Goal: Task Accomplishment & Management: Complete application form

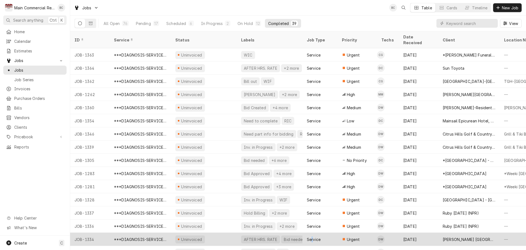
drag, startPoint x: 312, startPoint y: 230, endPoint x: 313, endPoint y: 233, distance: 3.6
click at [313, 236] on div "Service" at bounding box center [314, 239] width 14 height 6
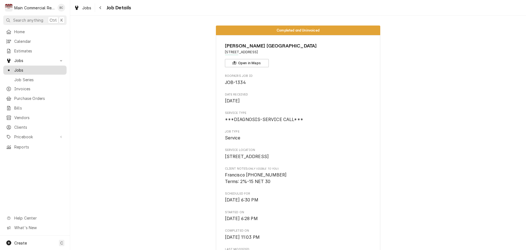
click at [25, 69] on span "Jobs" at bounding box center [39, 70] width 50 height 6
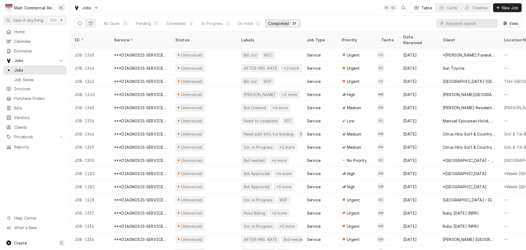
click at [274, 24] on div "Completed" at bounding box center [278, 24] width 21 height 6
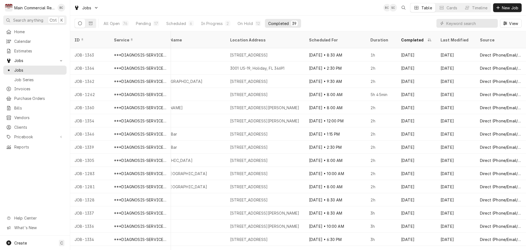
scroll to position [0, 396]
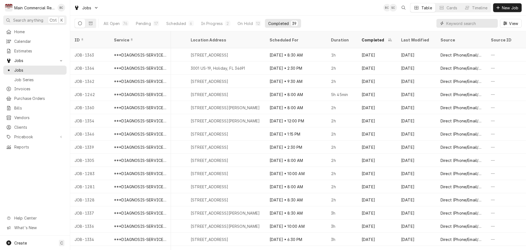
click at [459, 20] on input "Dynamic Content Wrapper" at bounding box center [470, 23] width 49 height 9
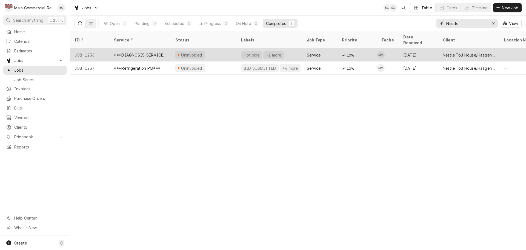
type input "Nestle"
click at [277, 52] on div "+2 more" at bounding box center [273, 55] width 16 height 6
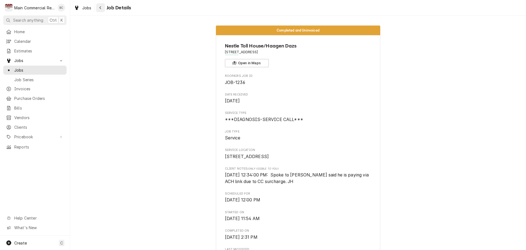
click at [100, 8] on icon "Navigate back" at bounding box center [100, 8] width 2 height 4
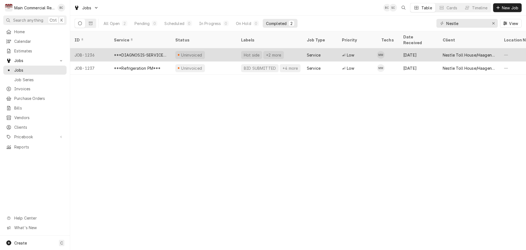
click at [136, 52] on div "***DIAGNOSIS-SERVICE CALL***" at bounding box center [140, 55] width 53 height 6
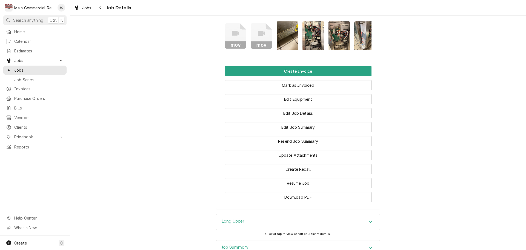
scroll to position [521, 0]
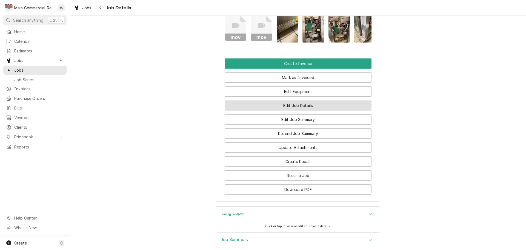
click at [301, 110] on button "Edit Job Details" at bounding box center [298, 105] width 147 height 10
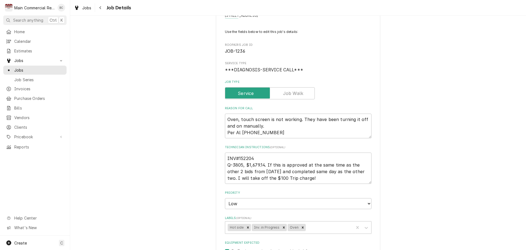
scroll to position [55, 0]
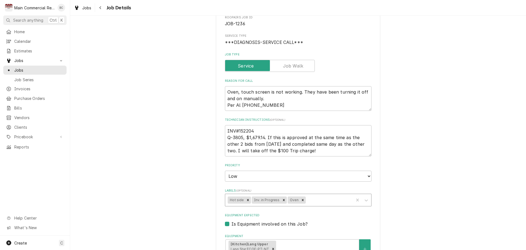
click at [282, 199] on icon "Remove Inv. in Progress" at bounding box center [284, 200] width 4 height 4
click at [247, 200] on icon "Remove Hot side" at bounding box center [248, 200] width 2 height 2
type textarea "x"
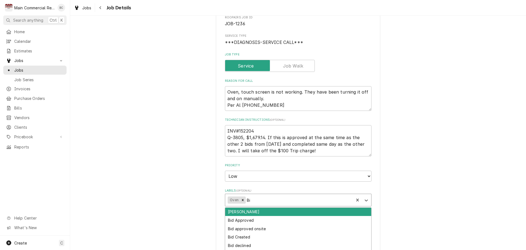
type input "Bil"
click at [256, 210] on div "Billed in QBO" at bounding box center [298, 211] width 146 height 8
type textarea "x"
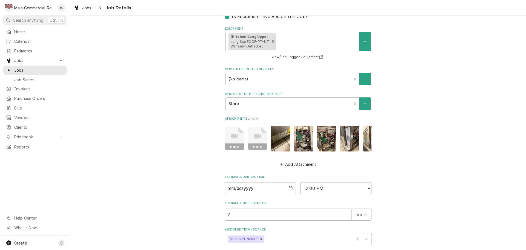
scroll to position [295, 0]
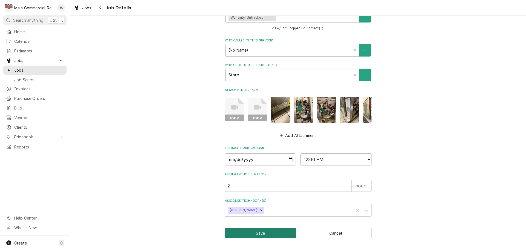
click at [252, 233] on button "Save" at bounding box center [261, 233] width 72 height 10
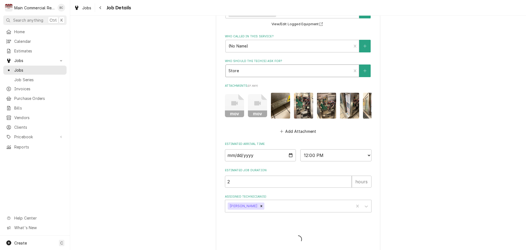
type textarea "x"
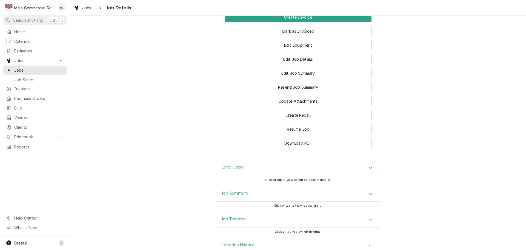
scroll to position [591, 0]
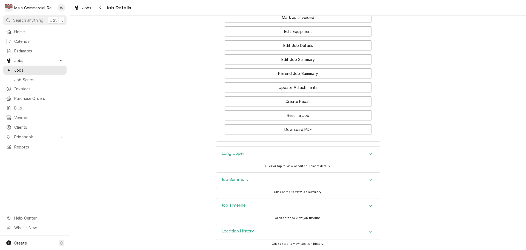
click at [273, 181] on div "Job Summary" at bounding box center [298, 179] width 164 height 15
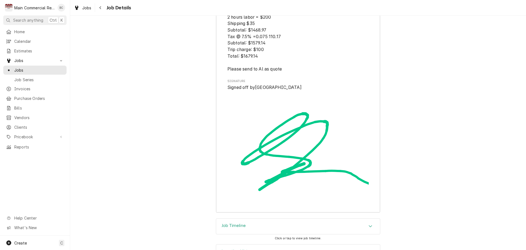
scroll to position [1438, 0]
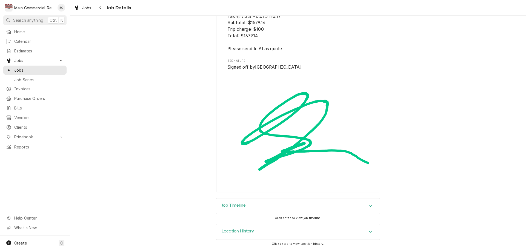
click at [280, 202] on div "Job Timeline" at bounding box center [298, 205] width 164 height 15
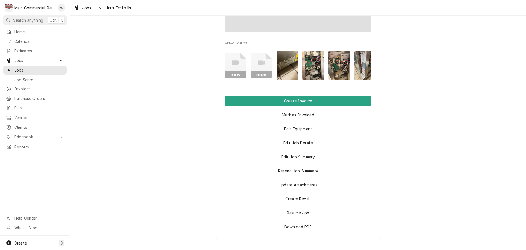
scroll to position [521, 0]
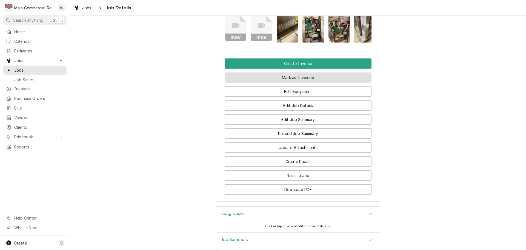
click at [270, 82] on button "Mark as Invoiced" at bounding box center [298, 77] width 147 height 10
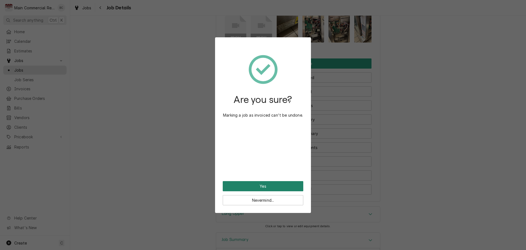
click at [271, 187] on button "Yes" at bounding box center [263, 186] width 81 height 10
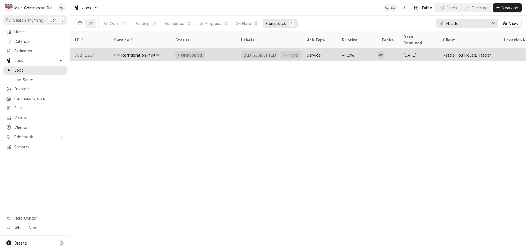
click at [218, 49] on div "Uninvoiced" at bounding box center [204, 54] width 66 height 13
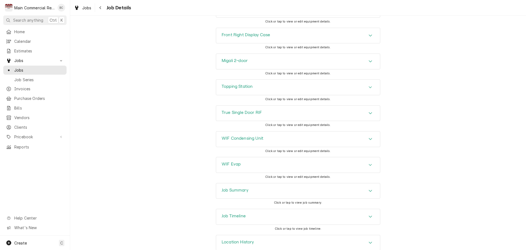
scroll to position [843, 0]
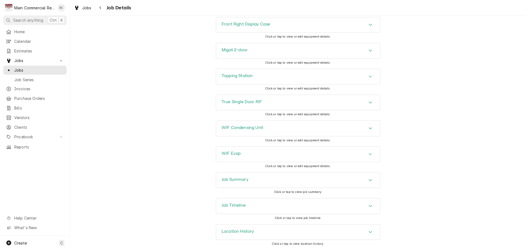
click at [347, 184] on div "Job Summary" at bounding box center [298, 179] width 164 height 15
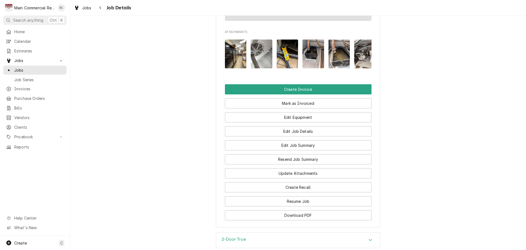
scroll to position [515, 0]
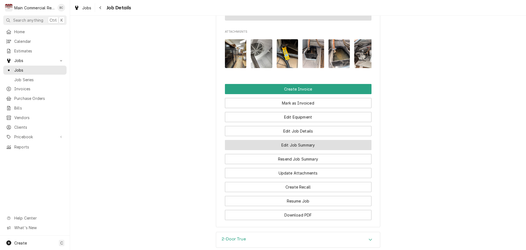
drag, startPoint x: 282, startPoint y: 156, endPoint x: 286, endPoint y: 156, distance: 3.3
click at [282, 150] on button "Edit Job Summary" at bounding box center [298, 145] width 147 height 10
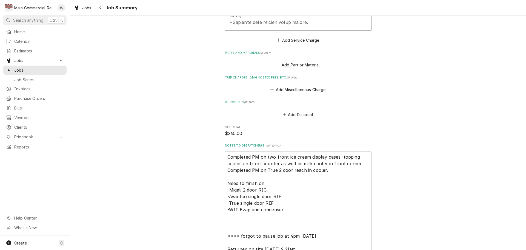
scroll to position [630, 0]
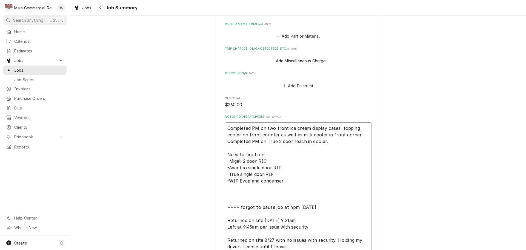
drag, startPoint x: 331, startPoint y: 129, endPoint x: 218, endPoint y: 114, distance: 113.9
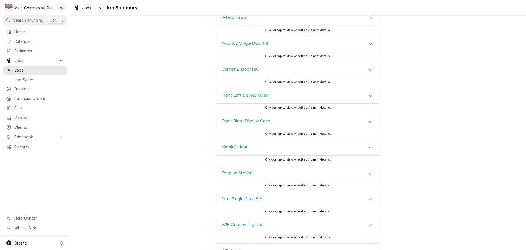
scroll to position [1118, 0]
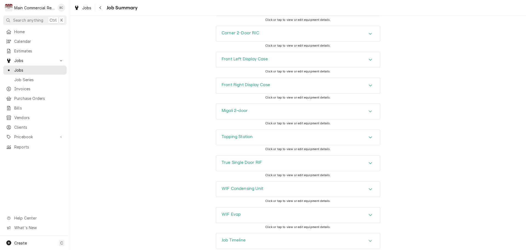
click at [300, 233] on div "Job Timeline" at bounding box center [298, 240] width 164 height 15
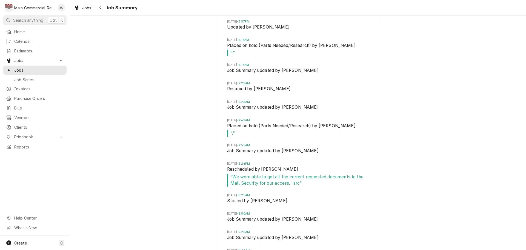
scroll to position [1541, 0]
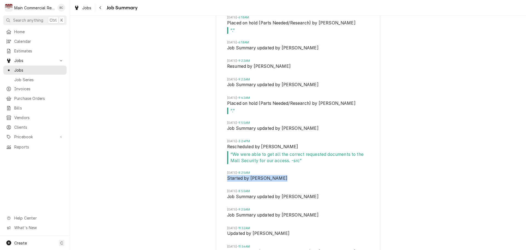
drag, startPoint x: 285, startPoint y: 170, endPoint x: 224, endPoint y: 171, distance: 61.1
click at [224, 171] on div "Thu, Aug 14, 2025 - 1:22PM Drafted by Sharon Campbell Thu, Aug 14, 2025 - 4:57P…" at bounding box center [298, 118] width 164 height 586
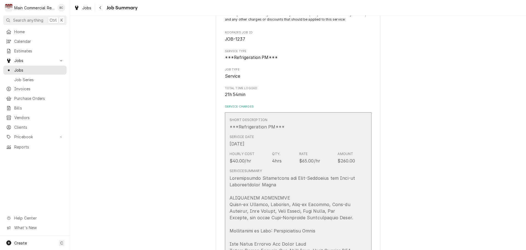
scroll to position [0, 0]
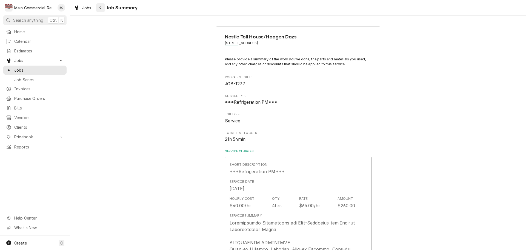
click at [99, 7] on icon "Navigate back" at bounding box center [100, 8] width 2 height 4
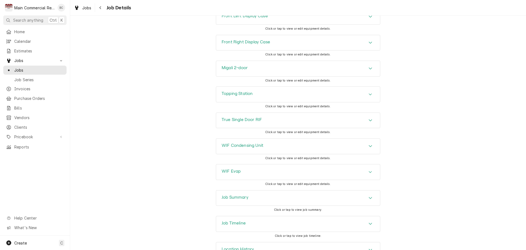
scroll to position [843, 0]
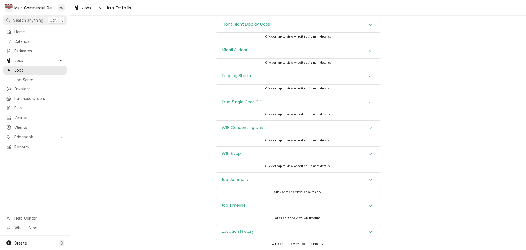
click at [277, 178] on div "Job Summary" at bounding box center [298, 179] width 164 height 15
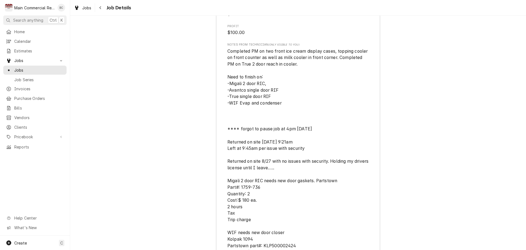
scroll to position [1549, 0]
click at [24, 77] on span "Job Series" at bounding box center [39, 80] width 50 height 6
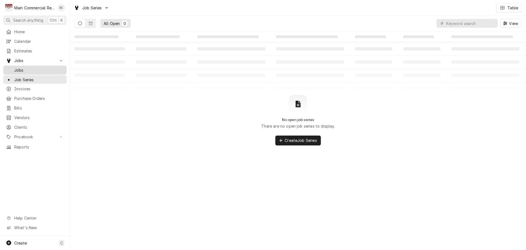
click at [21, 65] on link "Jobs" at bounding box center [34, 69] width 63 height 9
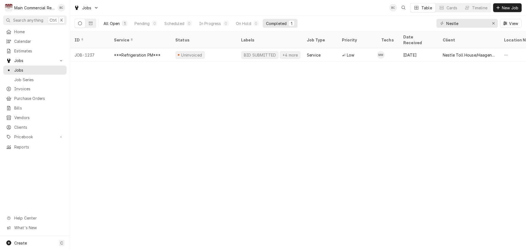
click at [110, 25] on div "All Open" at bounding box center [112, 24] width 16 height 6
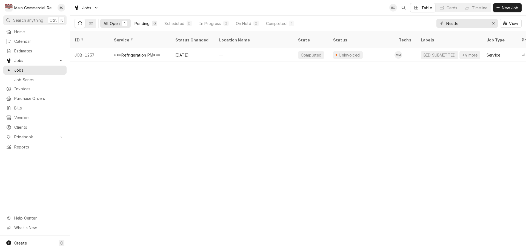
click at [143, 23] on div "Pending" at bounding box center [142, 24] width 15 height 6
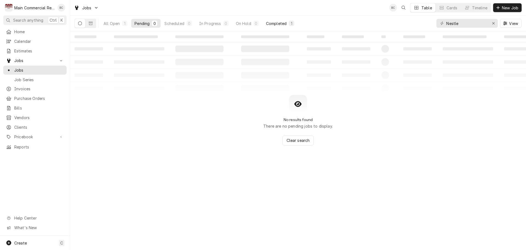
click at [281, 24] on div "Completed" at bounding box center [276, 24] width 21 height 6
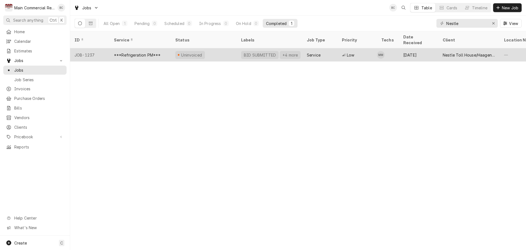
click at [134, 52] on div "***Refrigeration PM***" at bounding box center [137, 55] width 47 height 6
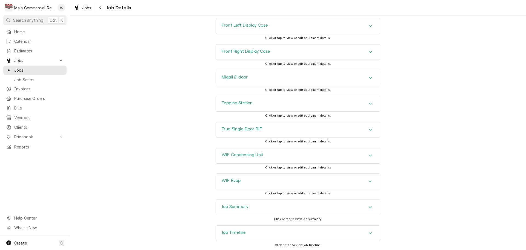
scroll to position [843, 0]
click at [282, 211] on div "Job Timeline" at bounding box center [298, 205] width 164 height 15
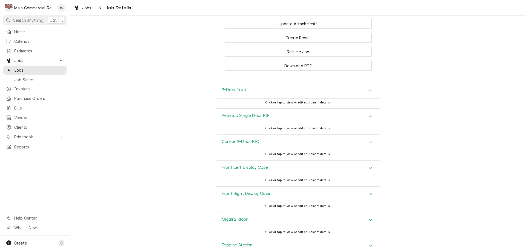
scroll to position [581, 0]
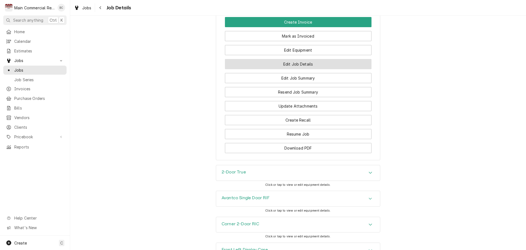
click at [312, 69] on button "Edit Job Details" at bounding box center [298, 64] width 147 height 10
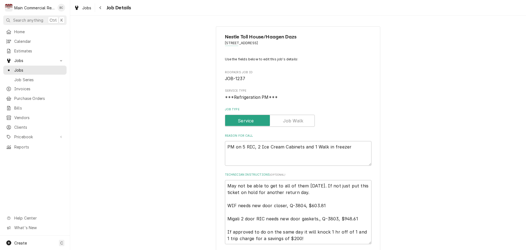
type textarea "x"
drag, startPoint x: 358, startPoint y: 147, endPoint x: 175, endPoint y: 145, distance: 183.0
click at [101, 7] on icon "Navigate back" at bounding box center [100, 8] width 2 height 4
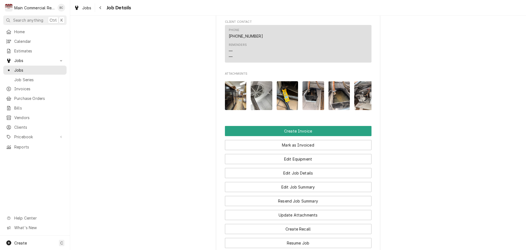
scroll to position [493, 0]
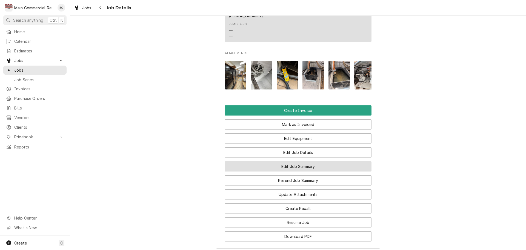
click at [304, 171] on button "Edit Job Summary" at bounding box center [298, 166] width 147 height 10
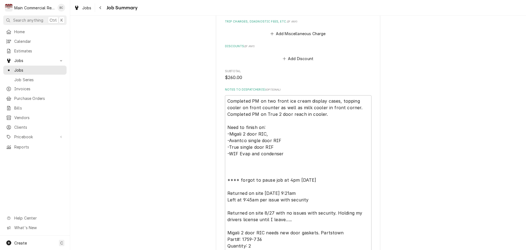
scroll to position [658, 0]
drag, startPoint x: 225, startPoint y: 87, endPoint x: 355, endPoint y: 88, distance: 129.9
click at [355, 95] on textarea "Completed PM on two front ice cream display cases, topping cooler on front coun…" at bounding box center [298, 219] width 147 height 248
click at [254, 95] on textarea "Completed PM on two front ice cream display cases, topping cooler on front coun…" at bounding box center [298, 219] width 147 height 248
drag, startPoint x: 250, startPoint y: 87, endPoint x: 324, endPoint y: 100, distance: 75.0
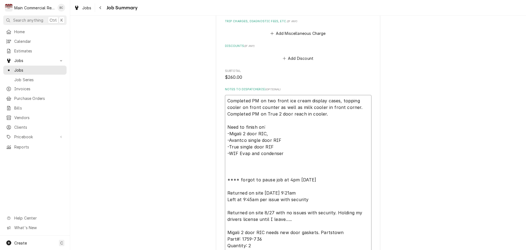
click at [324, 100] on textarea "Completed PM on two front ice cream display cases, topping cooler on front coun…" at bounding box center [298, 219] width 147 height 248
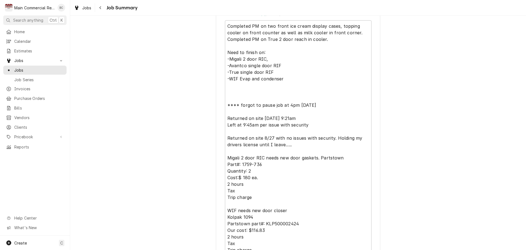
scroll to position [740, 0]
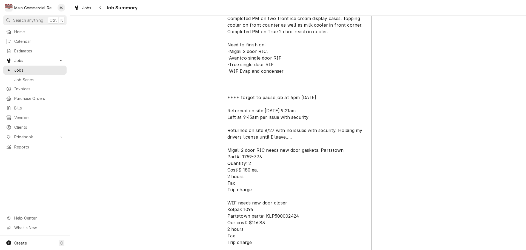
drag, startPoint x: 285, startPoint y: 59, endPoint x: 222, endPoint y: 37, distance: 66.5
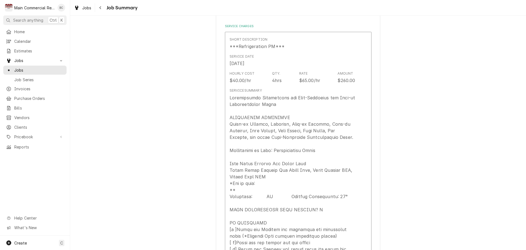
scroll to position [137, 0]
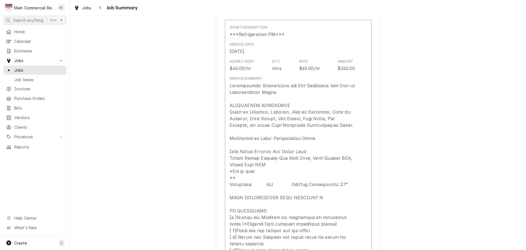
click at [112, 7] on span "Job Summary" at bounding box center [121, 7] width 33 height 7
click at [101, 6] on icon "Navigate back" at bounding box center [100, 8] width 2 height 4
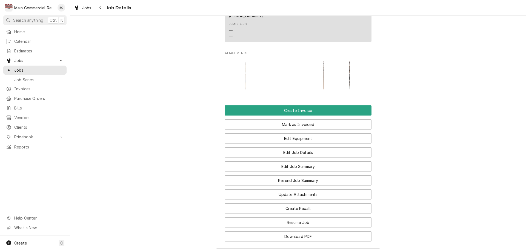
scroll to position [630, 0]
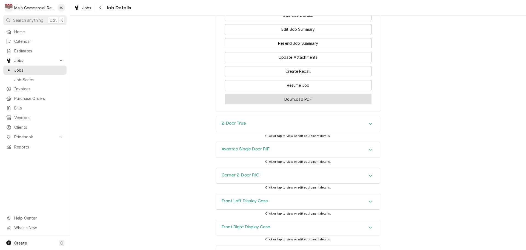
click at [284, 104] on button "Download PDF" at bounding box center [298, 99] width 147 height 10
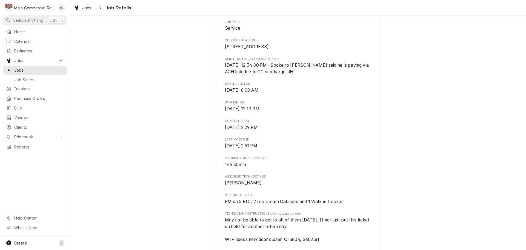
scroll to position [0, 0]
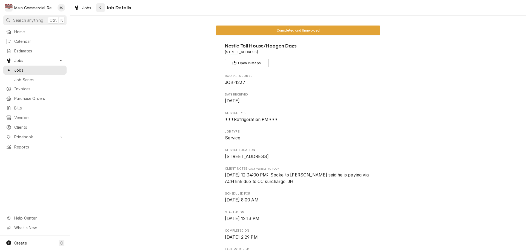
click at [100, 9] on icon "Navigate back" at bounding box center [100, 8] width 2 height 4
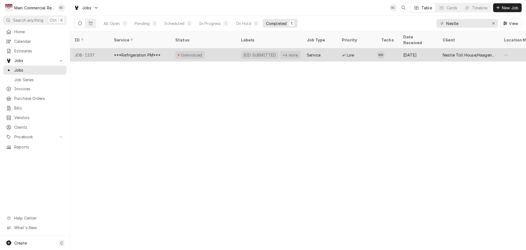
click at [239, 49] on div "BID SUBMITTED +4 more" at bounding box center [270, 54] width 66 height 13
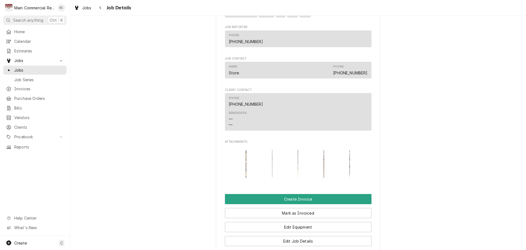
scroll to position [493, 0]
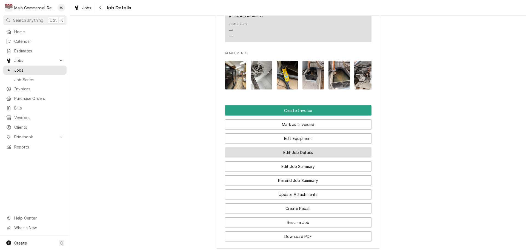
click at [293, 157] on button "Edit Job Details" at bounding box center [298, 152] width 147 height 10
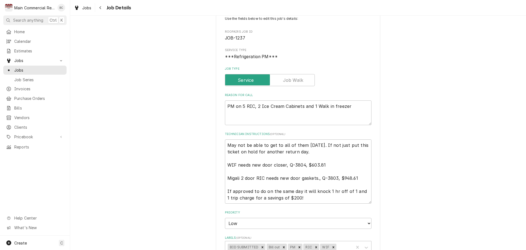
scroll to position [110, 0]
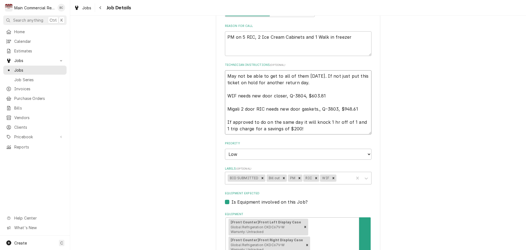
click at [225, 74] on textarea "May not be able to get to all of them [DATE]. If not just put this ticket on ho…" at bounding box center [298, 102] width 147 height 64
type textarea "x"
type textarea "May not be able to get to all of them [DATE]. If not just put this ticket on ho…"
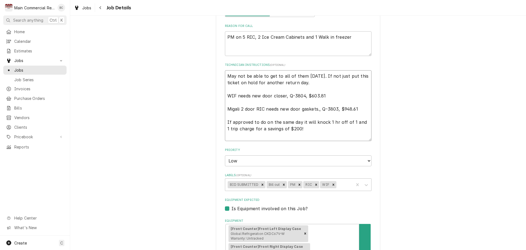
type textarea "x"
type textarea "R May not be able to get to all of them [DATE]. If not just put this ticket on …"
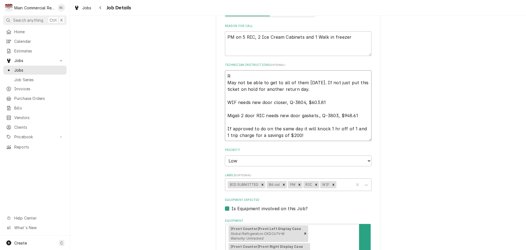
type textarea "x"
type textarea "Re May not be able to get to all of them [DATE]. If not just put this ticket on…"
type textarea "x"
type textarea "Ret May not be able to get to all of them [DATE]. If not just put this ticket o…"
type textarea "x"
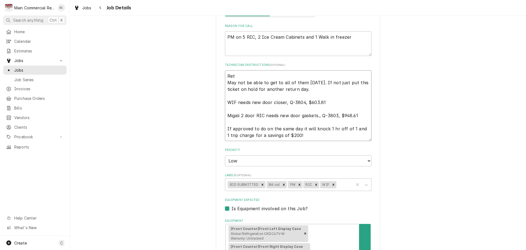
type textarea "Retu May not be able to get to all of them [DATE]. If not just put this ticket …"
type textarea "x"
type textarea "Retur May not be able to get to all of them [DATE]. If not just put this ticket…"
type textarea "x"
type textarea "Return May not be able to get to all of them [DATE]. If not just put this ticke…"
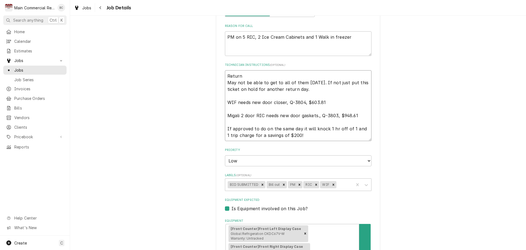
type textarea "x"
type textarea "Returne May not be able to get to all of them [DATE]. If not just put this tick…"
type textarea "x"
type textarea "Returned May not be able to get to all of them [DATE]. If not just put this tic…"
type textarea "x"
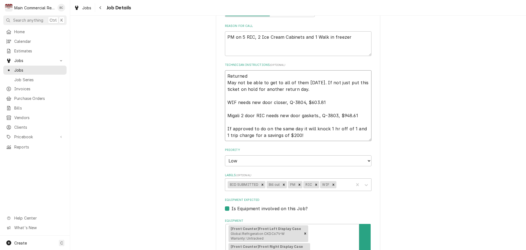
type textarea "Returned May not be able to get to all of them [DATE]. If not just put this tic…"
type textarea "x"
type textarea "Returned o May not be able to get to all of them [DATE]. If not just put this t…"
type textarea "x"
type textarea "Returned on May not be able to get to all of them [DATE]. If not just put this …"
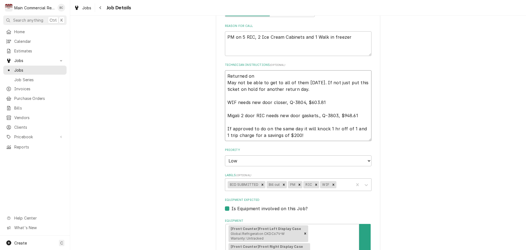
type textarea "x"
type textarea "Returned on May not be able to get to all of them [DATE]. If not just put this …"
type textarea "x"
type textarea "Returned on 8 May not be able to get to all of them today. If not just put this…"
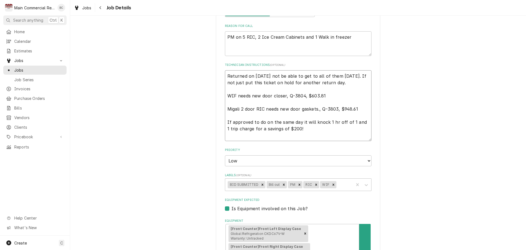
type textarea "x"
type textarea "Returned on 8/ May not be able to get to all of them today. If not just put thi…"
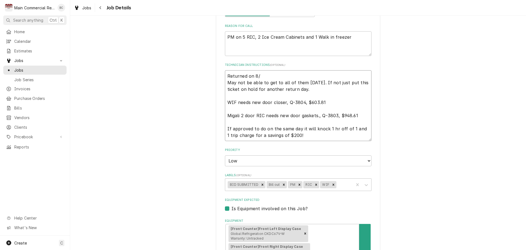
type textarea "x"
type textarea "Returned on 8/1 May not be able to get to all of them today. If not just put th…"
type textarea "x"
type textarea "Returned on 8/19 May not be able to get to all of them today. If not just put t…"
type textarea "x"
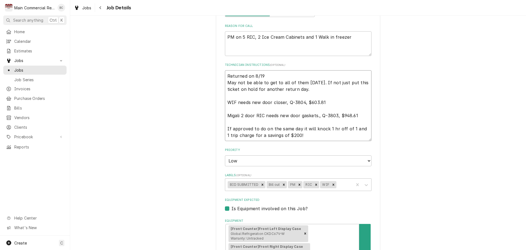
type textarea "Returned on 8/19/ May not be able to get to all of them today. If not just put …"
type textarea "x"
type textarea "Returned on 8/19/2 May not be able to get to all of them today. If not just put…"
type textarea "x"
type textarea "Returned on 8/19/25 May not be able to get to all of them today. If not just pu…"
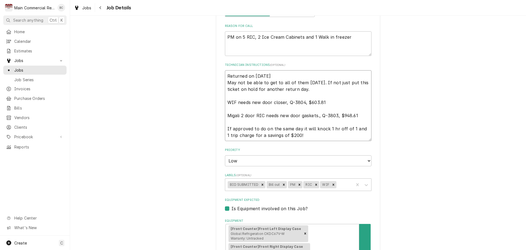
type textarea "x"
type textarea "Returned on 8/19/25k May not be able to get to all of them today. If not just p…"
type textarea "x"
type textarea "Returned on 8/19/25k: May not be able to get to all of them today. If not just …"
type textarea "x"
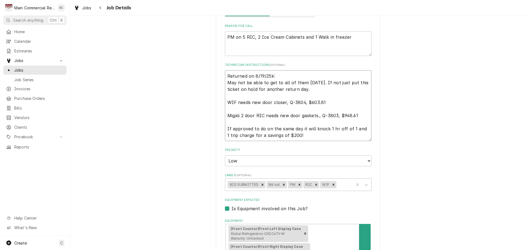
type textarea "Returned on 8/19/25k: May not be able to get to all of them today. If not just …"
type textarea "x"
type textarea "Returned on 8/19/25k: May not be able to get to all of them today. If not just …"
type textarea "x"
type textarea "Returned on 8/19/25k May not be able to get to all of them today. If not just p…"
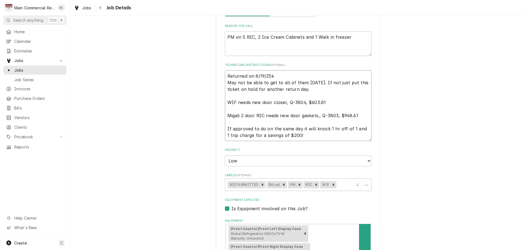
type textarea "x"
type textarea "Returned on 8/19/25 May not be able to get to all of them today. If not just pu…"
type textarea "x"
type textarea "Returned on 8/19/25: May not be able to get to all of them today. If not just p…"
type textarea "x"
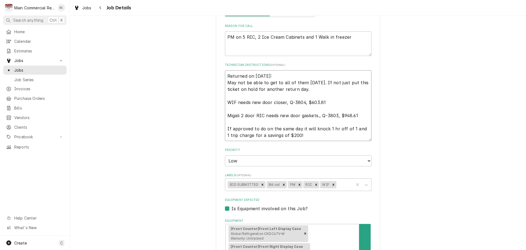
type textarea "Returned on 8/19/25: May not be able to get to all of them today. If not just p…"
type textarea "x"
type textarea "Returned on 8/19/25: I May not be able to get to all of them today. If not just…"
type textarea "x"
type textarea "Returned on 8/19/25: Is May not be able to get to all of them today. If not jus…"
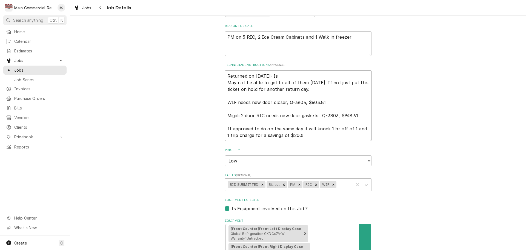
type textarea "x"
type textarea "Returned on 8/19/25: Iss May not be able to get to all of them today. If not ju…"
type textarea "x"
type textarea "Returned on 8/19/25: Issu May not be able to get to all of them today. If not j…"
type textarea "x"
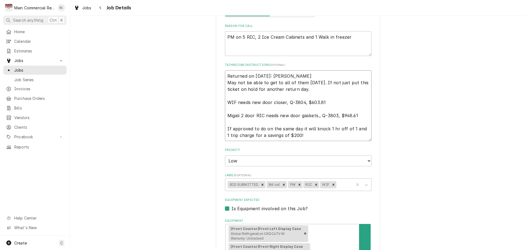
type textarea "Returned on 8/19/25: Issue May not be able to get to all of them today. If not …"
type textarea "x"
type textarea "Returned on 8/19/25: Issue May not be able to get to all of them today. If not …"
type textarea "x"
type textarea "Returned on 8/19/25: Issue w May not be able to get to all of them today. If no…"
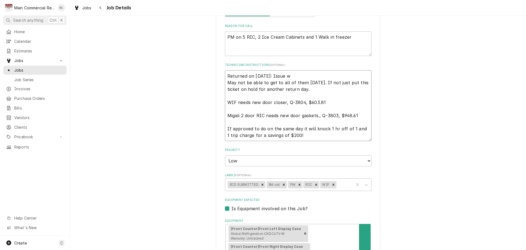
type textarea "x"
type textarea "Returned on 8/19/25: Issue wi May not be able to get to all of them today. If n…"
type textarea "x"
type textarea "Returned on 8/19/25: Issue wit May not be able to get to all of them today. If …"
type textarea "x"
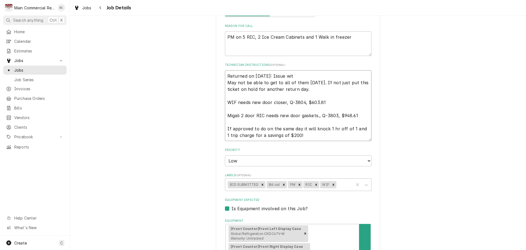
type textarea "Returned on 8/19/25: Issue with May not be able to get to all of them today. If…"
type textarea "x"
type textarea "Returned on 8/19/25: Issue with May not be able to get to all of them today. If…"
type textarea "x"
type textarea "Returned on 8/19/25: Issue with s May not be able to get to all of them today. …"
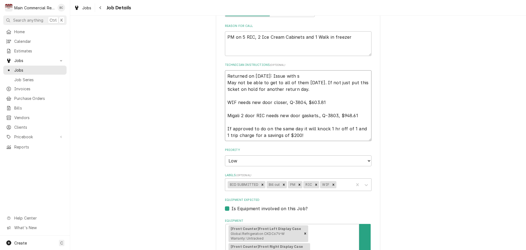
type textarea "x"
type textarea "Returned on 8/19/25: Issue with se May not be able to get to all of them today.…"
type textarea "x"
type textarea "Returned on 8/19/25: Issue with sec May not be able to get to all of them today…"
type textarea "x"
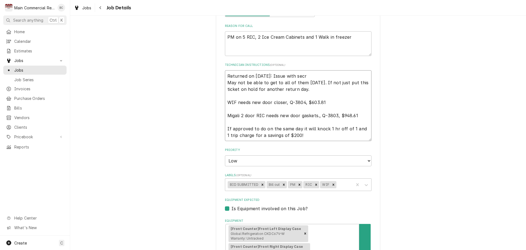
type textarea "Returned on 8/19/25: Issue with secru May not be able to get to all of them tod…"
type textarea "x"
type textarea "Returned on 8/19/25: Issue with secr May not be able to get to all of them toda…"
type textarea "x"
type textarea "Returned on 8/19/25: Issue with sec May not be able to get to all of them today…"
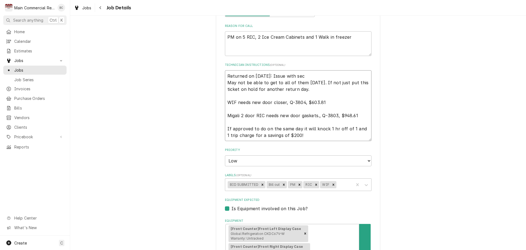
type textarea "x"
type textarea "Returned on 8/19/25: Issue with secu May not be able to get to all of them toda…"
type textarea "x"
type textarea "Returned on 8/19/25: Issue with secur May not be able to get to all of them tod…"
type textarea "x"
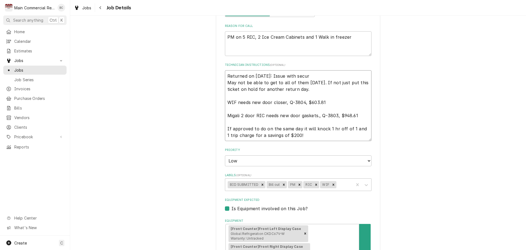
type textarea "Returned on 8/19/25: Issue with securt May not be able to get to all of them to…"
type textarea "x"
type textarea "Returned on 8/19/25: Issue with securty May not be able to get to all of them t…"
type textarea "x"
type textarea "Returned on 8/19/25: Issue with securt May not be able to get to all of them to…"
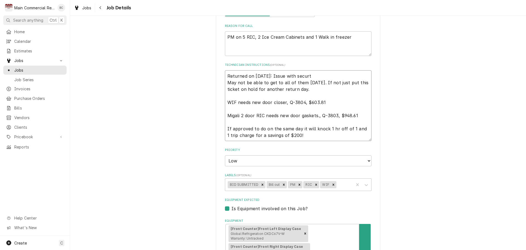
type textarea "x"
type textarea "Returned on 8/19/25: Issue with secur May not be able to get to all of them tod…"
type textarea "x"
type textarea "Returned on 8/19/25: Issue with securi May not be able to get to all of them to…"
type textarea "x"
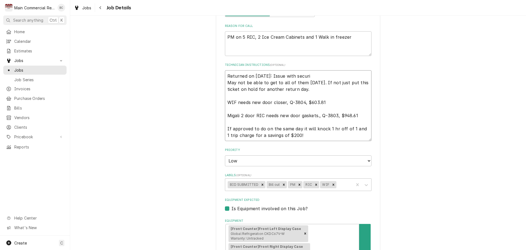
type textarea "Returned on 8/19/25: Issue with securit May not be able to get to all of them t…"
type textarea "x"
type textarea "Returned on 8/19/25: Issue with security May not be able to get to all of them …"
type textarea "x"
type textarea "Returned on 8/19/25: Issue with security. May not be able to get to all of them…"
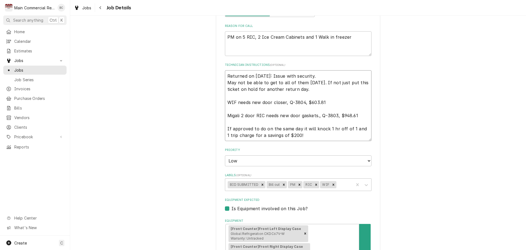
type textarea "x"
type textarea "Returned on 8/19/25: Issue with security. May not be able to get to all of them…"
type textarea "x"
type textarea "Returned on 8/19/25: Issue with security. H May not be able to get to all of th…"
type textarea "x"
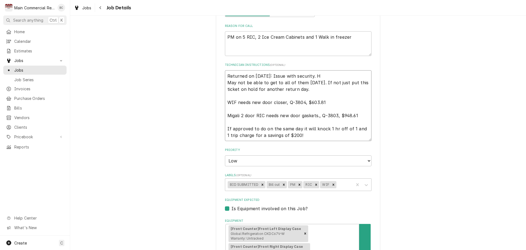
type textarea "Returned on 8/19/25: Issue with security. Ha May not be able to get to all of t…"
type textarea "x"
type textarea "Returned on 8/19/25: Issue with security. Had May not be able to get to all of …"
type textarea "x"
type textarea "Returned on 8/19/25: Issue with security. Had May not be able to get to all of …"
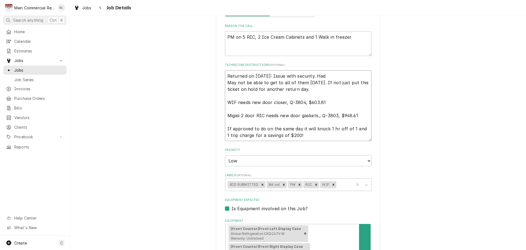
type textarea "x"
type textarea "Returned on 8/19/25: Issue with security. Had to May not be able to get to all …"
type textarea "x"
type textarea "Returned on 8/19/25: Issue with security. Had to May not be able to get to all …"
type textarea "x"
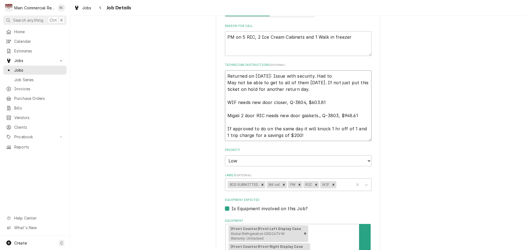
type textarea "Returned on 8/19/25: Issue with security. Had to l May not be able to get to al…"
type textarea "x"
type textarea "Returned on 8/19/25: Issue with security. Had to le May not be able to get to a…"
type textarea "x"
type textarea "Returned on 8/19/25: Issue with security. Had to lea May not be able to get to …"
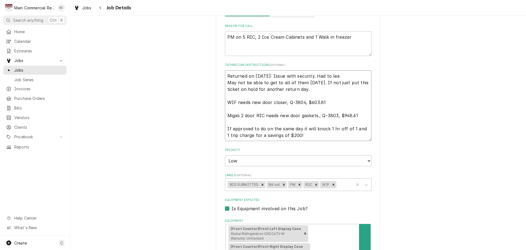
type textarea "x"
type textarea "Returned on 8/19/25: Issue with security. Had to leave May not be able to get t…"
type textarea "x"
type textarea "Returned on 8/19/25: Issue with security. Had to leave May not be able to get t…"
type textarea "x"
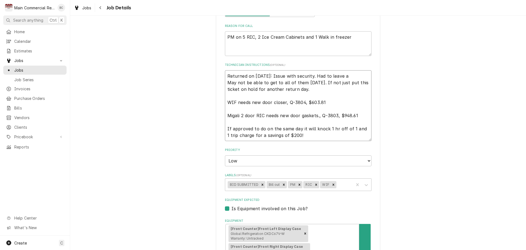
type textarea "Returned on 8/19/25: Issue with security. Had to leave an May not be able to ge…"
type textarea "x"
type textarea "Returned on 8/19/25: Issue with security. Had to leave and May not be able to g…"
type textarea "x"
type textarea "Returned on 8/19/25: Issue with security. Had to leave and May not be able to g…"
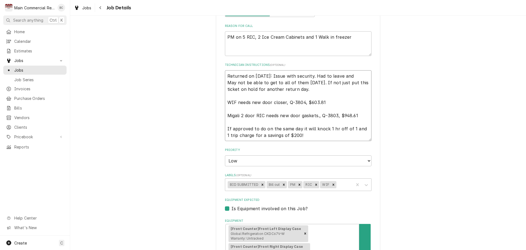
type textarea "x"
type textarea "Returned on 8/19/25: Issue with security. Had to leave and r May not be able to…"
type textarea "x"
type textarea "Returned on 8/19/25: Issue with security. Had to leave and re May not be able t…"
type textarea "x"
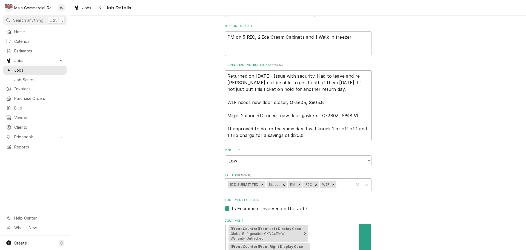
type textarea "Returned on 8/19/25: Issue with security. Had to leave and ret May not be able …"
type textarea "x"
type textarea "Returned on 8/19/25: Issue with security. Had to leave and retu May not be able…"
type textarea "x"
type textarea "Returned on 8/19/25: Issue with security. Had to leave and retur May not be abl…"
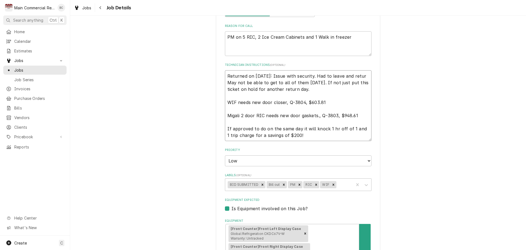
type textarea "x"
type textarea "Returned on 8/19/25: Issue with security. Had to leave and return May not be ab…"
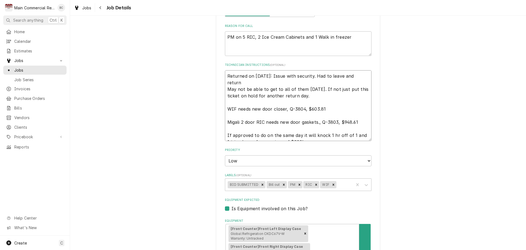
type textarea "x"
type textarea "Returned on 8/19/25: Issue with security. Had to leave and return o May not be …"
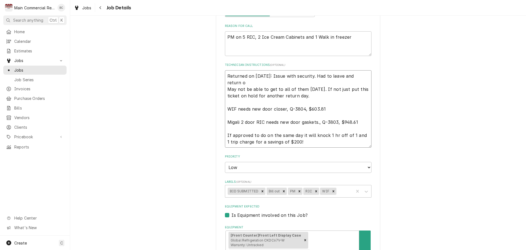
type textarea "x"
type textarea "Returned on 8/19/25: Issue with security. Had to leave and return on May not be…"
type textarea "x"
type textarea "Returned on 8/19/25: Issue with security. Had to leave and return on May not be…"
type textarea "x"
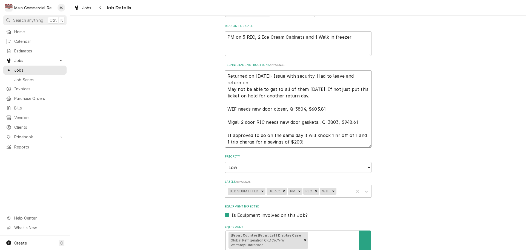
type textarea "Returned on 8/19/25: Issue with security. Had to leave and return on 8 May not …"
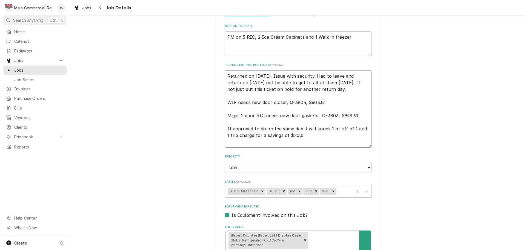
type textarea "x"
type textarea "Returned on 8/19/25: Issue with security. Had to leave and return on 8/ May not…"
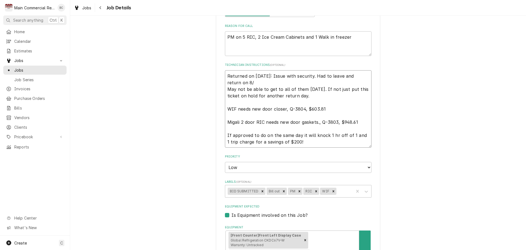
type textarea "x"
type textarea "Returned on 8/19/25: Issue with security. Had to leave and return on 8/2 May no…"
type textarea "x"
type textarea "Returned on 8/19/25: Issue with security. Had to leave and return on 8/27 May n…"
type textarea "x"
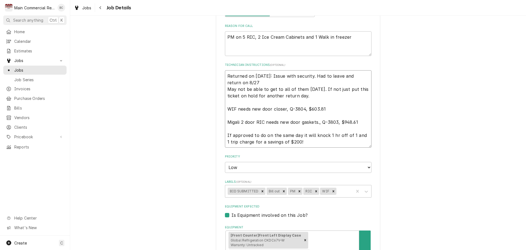
type textarea "Returned on 8/19/25: Issue with security. Had to leave and return on 8/27/ May …"
type textarea "x"
type textarea "Returned on 8/19/25: Issue with security. Had to leave and return on 8/27/2 May…"
type textarea "x"
type textarea "Returned on 8/19/25: Issue with security. Had to leave and return on 8/27/25 Ma…"
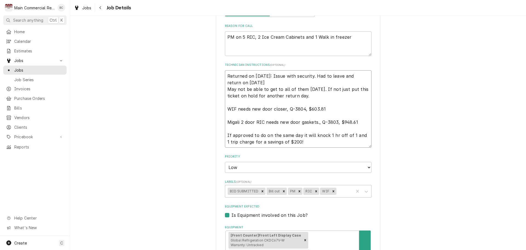
type textarea "x"
type textarea "Returned on 8/19/25: Issue with security. Had to leave and return on 8/27/25* M…"
type textarea "x"
type textarea "Returned on 8/19/25: Issue with security. Had to leave and return on 8/27/25*J …"
type textarea "x"
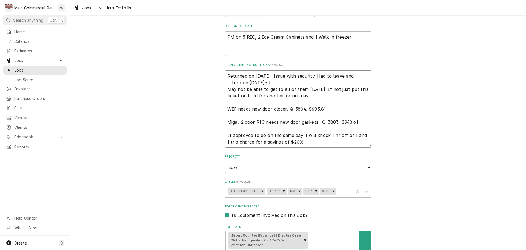
type textarea "Returned on 8/19/25: Issue with security. Had to leave and return on 8/27/25*JC…"
type textarea "x"
click at [261, 192] on icon "Remove BID SUBMITTED" at bounding box center [263, 191] width 4 height 4
type textarea "Returned on 8/19/25: Issue with security. Had to leave and return on 8/27/25*JC…"
click at [244, 191] on icon "Remove Bill out" at bounding box center [245, 191] width 2 height 2
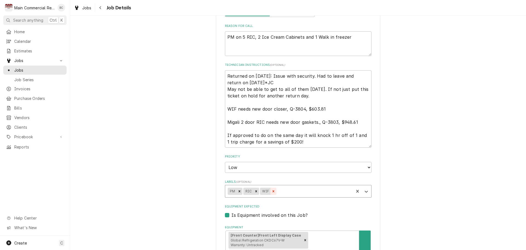
click at [254, 190] on icon "Remove RIC" at bounding box center [256, 191] width 4 height 4
click at [255, 191] on icon "Remove WIF" at bounding box center [257, 191] width 4 height 4
click at [257, 191] on div "Labels" at bounding box center [297, 191] width 108 height 10
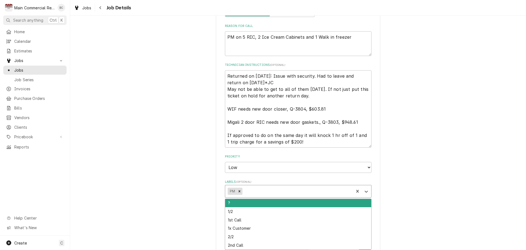
type textarea "x"
type input "billed"
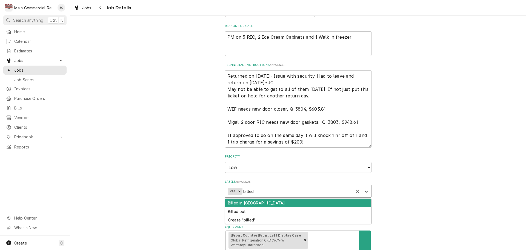
click at [248, 204] on div "Billed in [GEOGRAPHIC_DATA]" at bounding box center [298, 203] width 146 height 8
type textarea "x"
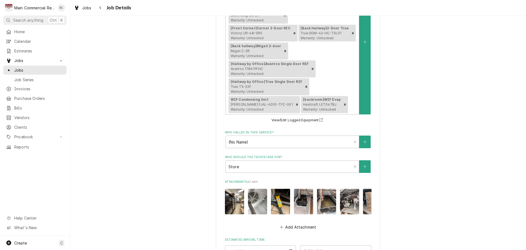
scroll to position [448, 0]
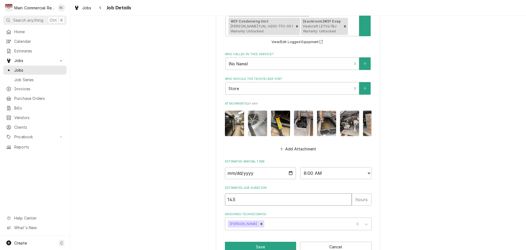
drag, startPoint x: 239, startPoint y: 187, endPoint x: 206, endPoint y: 176, distance: 34.7
click at [247, 241] on button "Save" at bounding box center [261, 246] width 72 height 10
type textarea "x"
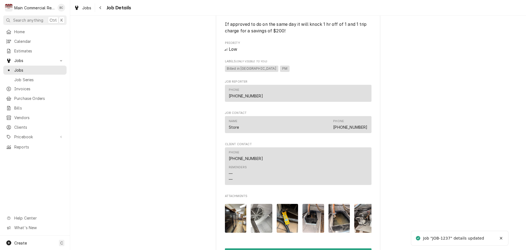
scroll to position [438, 0]
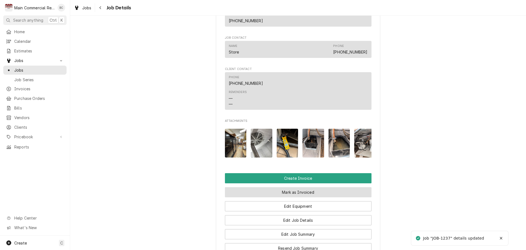
click at [289, 197] on button "Mark as Invoiced" at bounding box center [298, 192] width 147 height 10
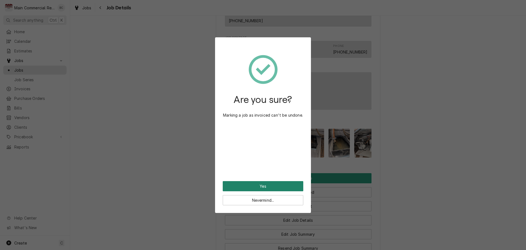
click at [270, 183] on button "Yes" at bounding box center [263, 186] width 81 height 10
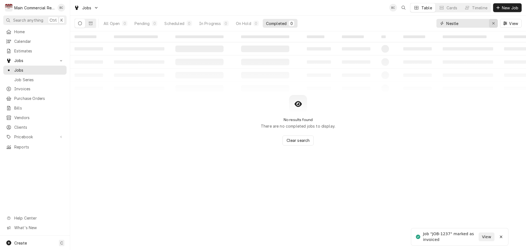
click at [493, 25] on icon "Erase input" at bounding box center [493, 23] width 3 height 4
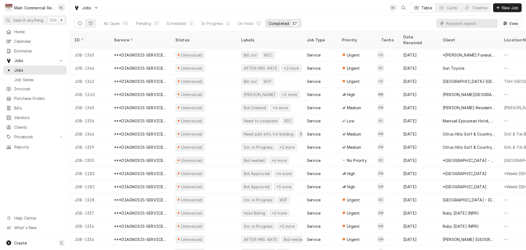
click at [477, 21] on input "Dynamic Content Wrapper" at bounding box center [470, 23] width 49 height 9
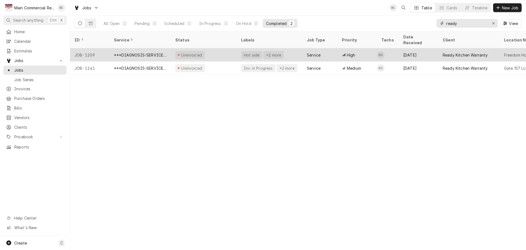
type input "ready"
click at [139, 52] on div "***DIAGNOSIS-SERVICE CALL***" at bounding box center [140, 55] width 53 height 6
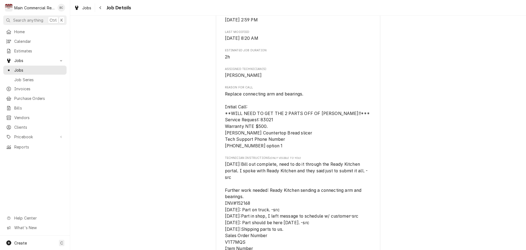
scroll to position [274, 0]
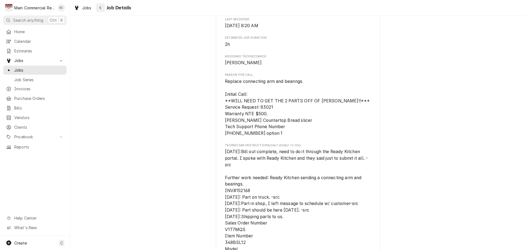
click at [100, 9] on icon "Navigate back" at bounding box center [100, 8] width 2 height 4
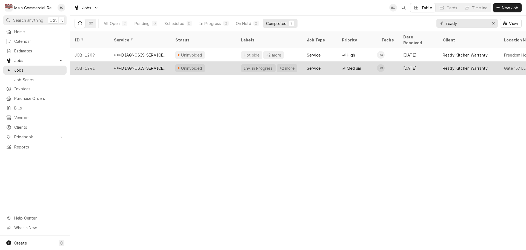
click at [148, 65] on div "***DIAGNOSIS-SERVICE CALL***" at bounding box center [140, 68] width 53 height 6
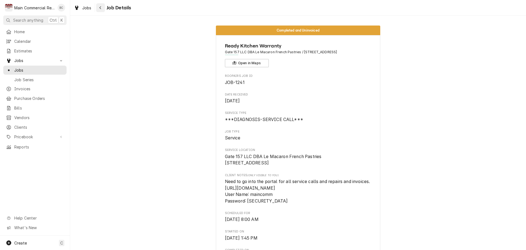
click at [100, 8] on icon "Navigate back" at bounding box center [100, 8] width 2 height 4
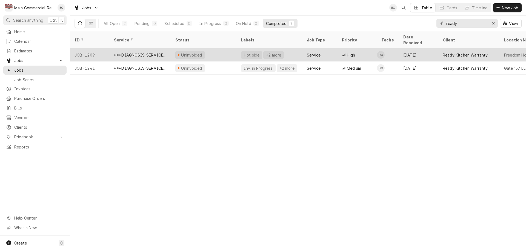
click at [133, 52] on div "***DIAGNOSIS-SERVICE CALL***" at bounding box center [140, 55] width 53 height 6
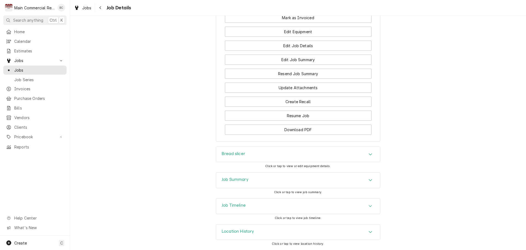
scroll to position [843, 0]
click at [318, 209] on div "Job Timeline" at bounding box center [298, 205] width 164 height 15
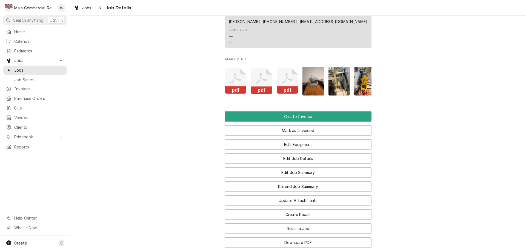
scroll to position [712, 0]
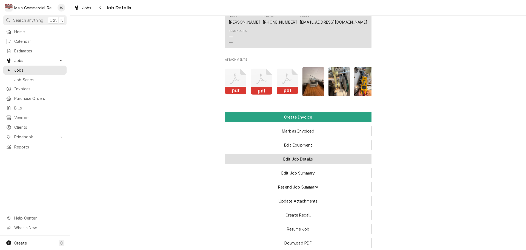
click at [305, 164] on button "Edit Job Details" at bounding box center [298, 159] width 147 height 10
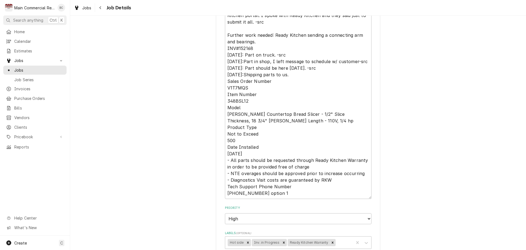
scroll to position [219, 0]
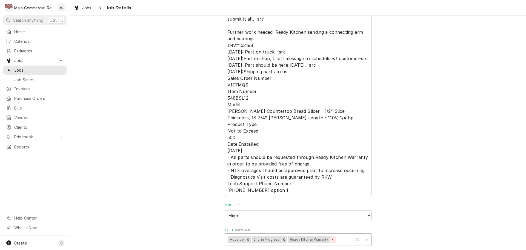
click at [331, 239] on icon "Remove Ready Kitchen Warranty" at bounding box center [333, 239] width 4 height 4
click at [283, 240] on icon "Remove Inv. in Progress" at bounding box center [284, 239] width 2 height 2
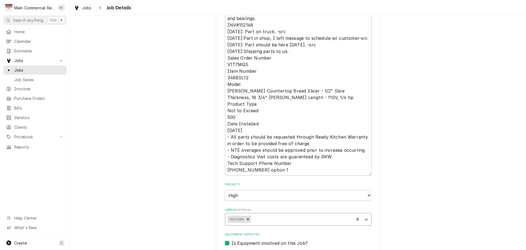
scroll to position [247, 0]
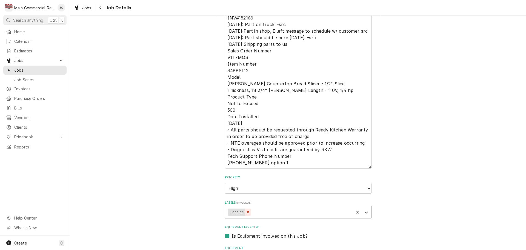
click at [246, 212] on icon "Remove Hot side" at bounding box center [248, 212] width 4 height 4
type textarea "x"
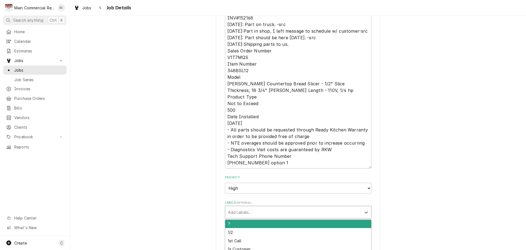
click at [246, 213] on div "Labels" at bounding box center [293, 212] width 131 height 10
type input "Bread Slicer"
click at [250, 225] on div "Create "Bread Slicer"" at bounding box center [298, 223] width 146 height 8
type textarea "x"
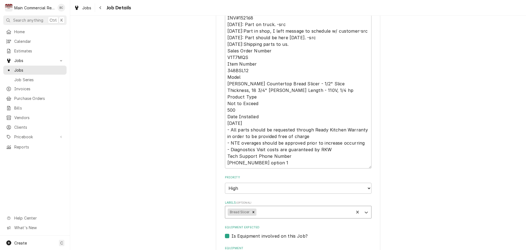
type textarea "x"
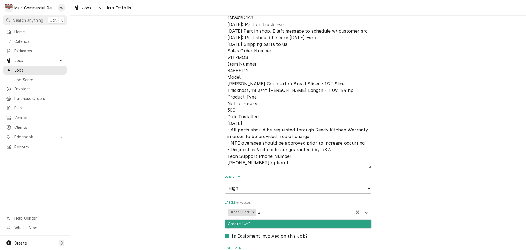
type input "w"
type input "warran"
click at [258, 226] on div "Ready Kitchen Warranty" at bounding box center [298, 223] width 146 height 8
type textarea "x"
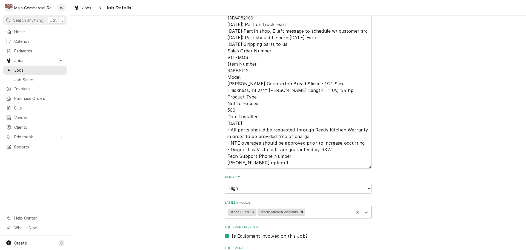
type textarea "x"
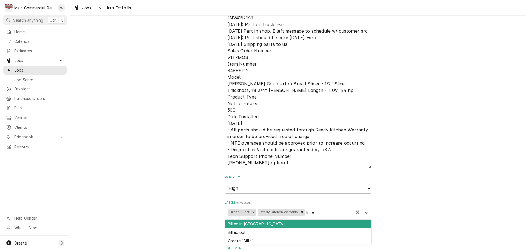
type input "Billed"
click at [257, 225] on div "Billed in QBO" at bounding box center [298, 223] width 146 height 8
type textarea "x"
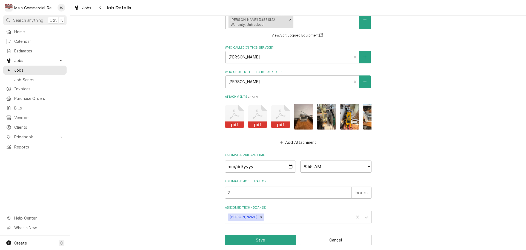
scroll to position [499, 0]
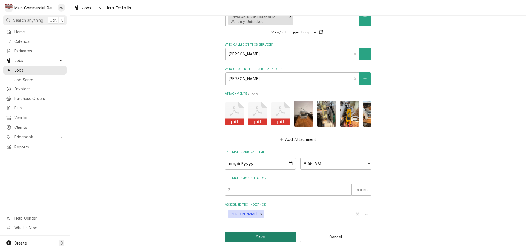
click at [259, 233] on button "Save" at bounding box center [261, 237] width 72 height 10
type textarea "x"
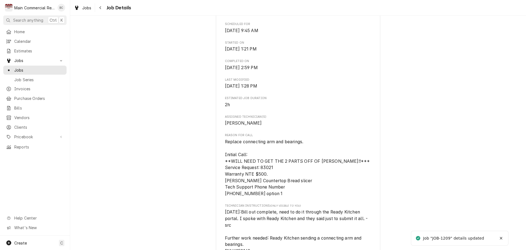
scroll to position [219, 0]
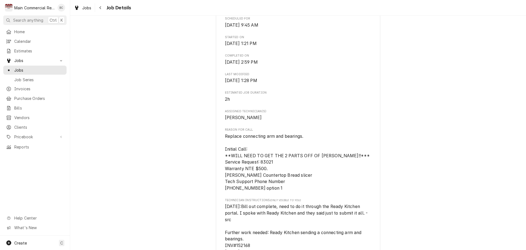
drag, startPoint x: 273, startPoint y: 56, endPoint x: 286, endPoint y: 58, distance: 12.9
click at [257, 46] on span "Wed, Aug 20th, 2025 - 1:21 PM" at bounding box center [241, 43] width 32 height 5
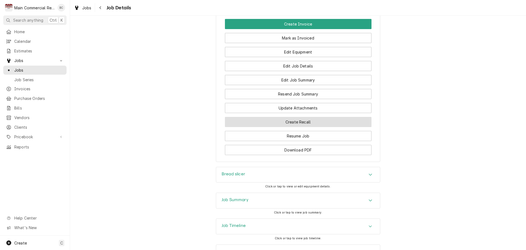
scroll to position [843, 0]
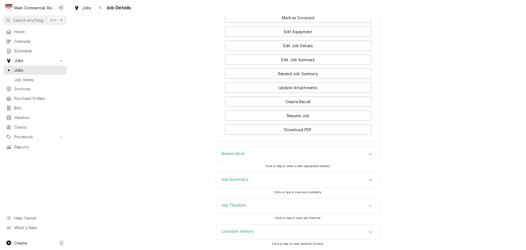
click at [369, 206] on icon "Accordion Header" at bounding box center [370, 206] width 3 height 2
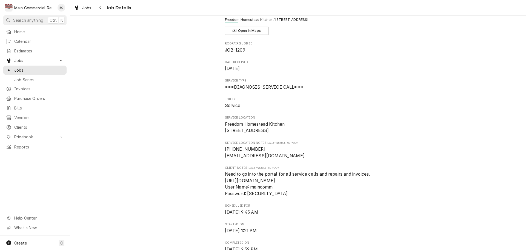
scroll to position [0, 0]
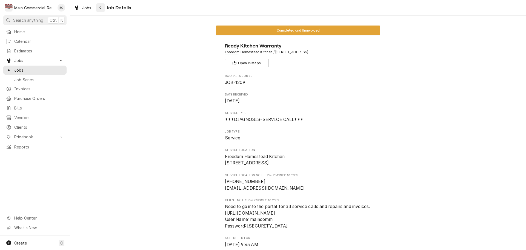
click at [101, 6] on icon "Navigate back" at bounding box center [100, 8] width 2 height 4
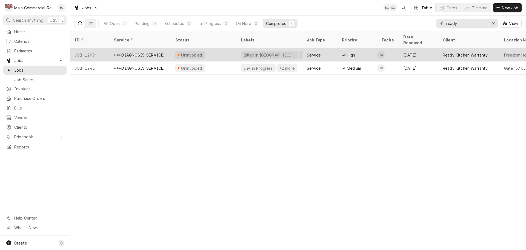
click at [229, 48] on div "Uninvoiced" at bounding box center [204, 54] width 66 height 13
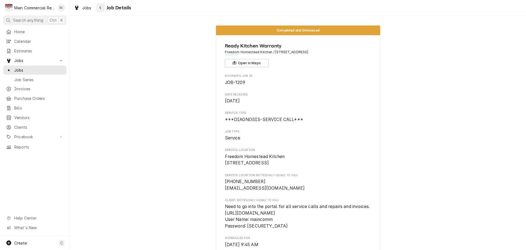
click at [100, 10] on div "Navigate back" at bounding box center [100, 7] width 5 height 5
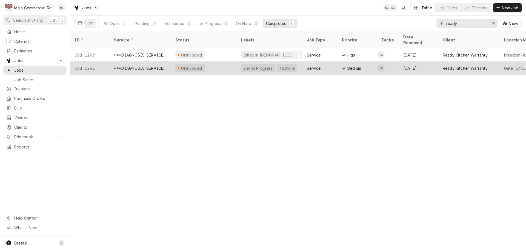
click at [214, 62] on div "Uninvoiced" at bounding box center [204, 67] width 66 height 13
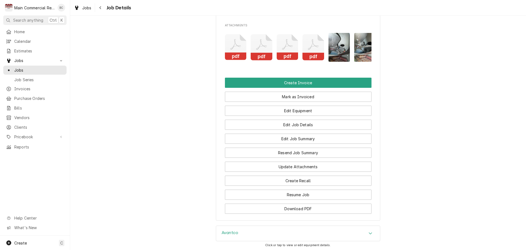
scroll to position [630, 0]
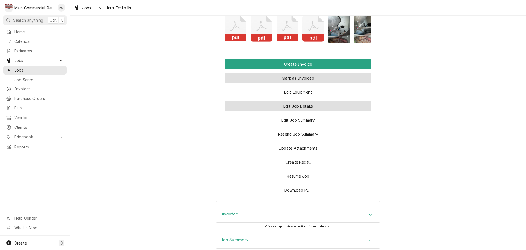
drag, startPoint x: 328, startPoint y: 105, endPoint x: 294, endPoint y: 128, distance: 40.6
click at [299, 126] on div "Create Invoice Mark as Invoiced Edit Equipment Edit Job Details Edit Job Summar…" at bounding box center [298, 127] width 147 height 136
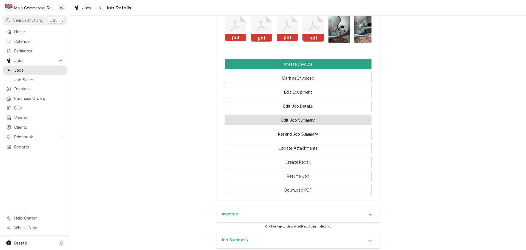
click at [291, 125] on button "Edit Job Summary" at bounding box center [298, 120] width 147 height 10
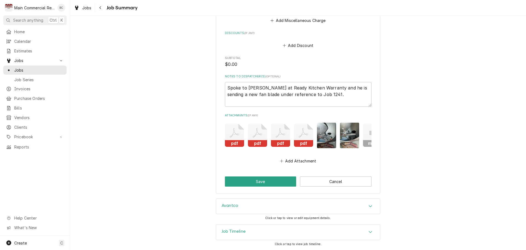
scroll to position [706, 0]
click at [366, 232] on div "Accordion Header" at bounding box center [370, 232] width 8 height 7
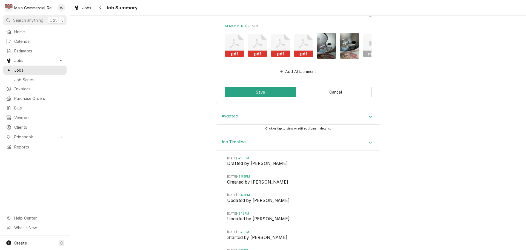
scroll to position [628, 0]
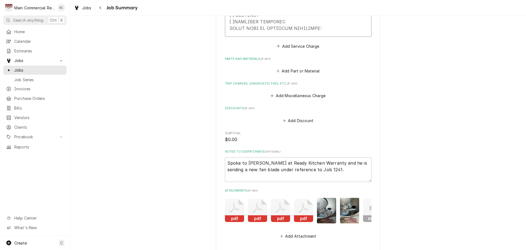
click at [235, 208] on icon "Attachments" at bounding box center [235, 207] width 10 height 9
type textarea "x"
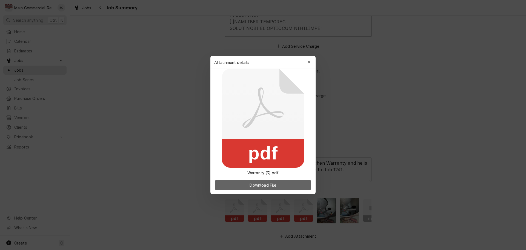
click at [262, 183] on span "Download File" at bounding box center [263, 185] width 29 height 6
click at [309, 59] on div "button" at bounding box center [308, 61] width 5 height 5
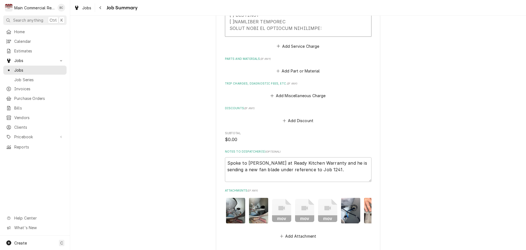
scroll to position [0, 0]
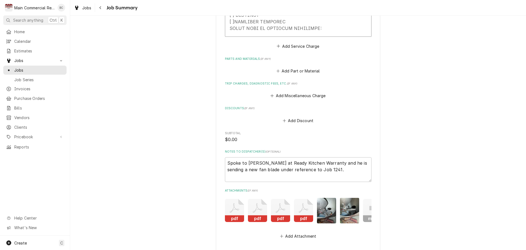
click at [232, 208] on icon "Attachments" at bounding box center [235, 207] width 10 height 9
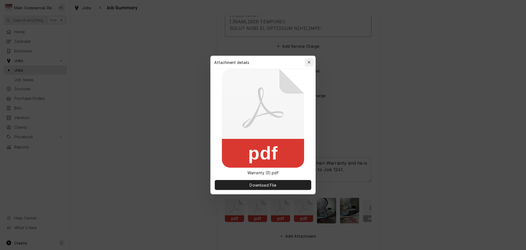
click at [307, 62] on div "button" at bounding box center [308, 61] width 5 height 5
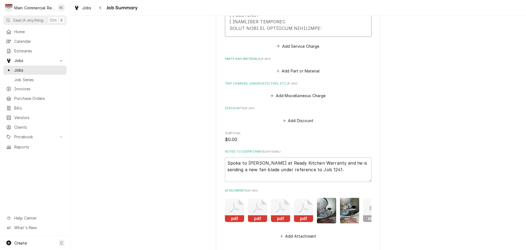
click at [258, 212] on icon "Attachments" at bounding box center [257, 210] width 19 height 23
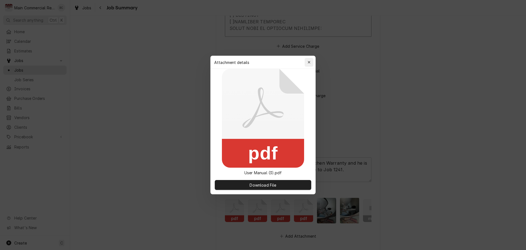
click at [308, 63] on icon "button" at bounding box center [309, 62] width 2 height 2
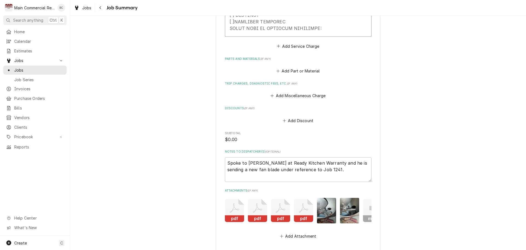
click at [280, 215] on rect "Attachments" at bounding box center [280, 218] width 19 height 7
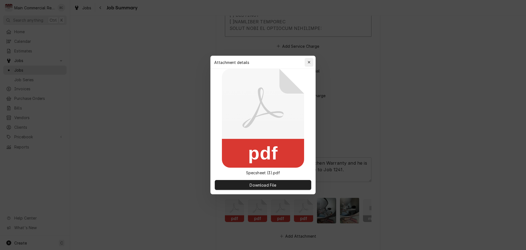
click at [309, 60] on icon "button" at bounding box center [309, 62] width 3 height 4
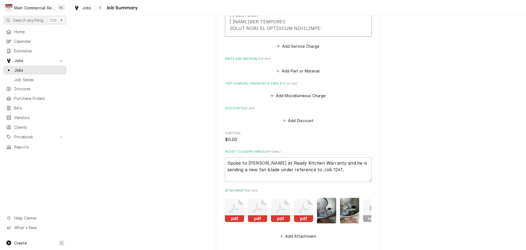
click at [302, 209] on icon "Attachments" at bounding box center [303, 210] width 19 height 23
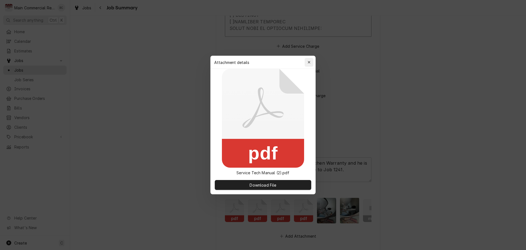
click at [309, 63] on icon "button" at bounding box center [309, 62] width 3 height 4
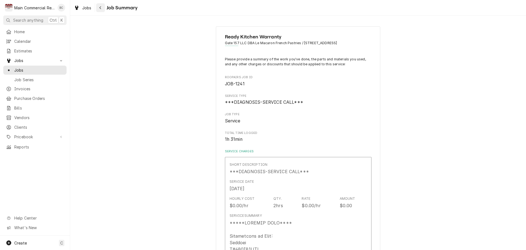
click at [100, 8] on icon "Navigate back" at bounding box center [100, 8] width 2 height 4
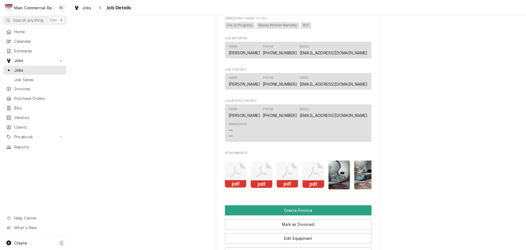
scroll to position [575, 0]
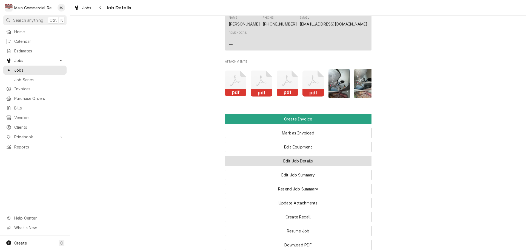
click at [299, 166] on button "Edit Job Details" at bounding box center [298, 161] width 147 height 10
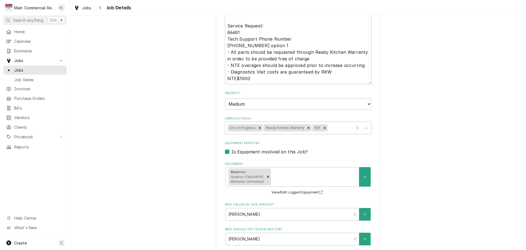
scroll to position [219, 0]
click at [323, 129] on icon "Remove RIF" at bounding box center [325, 127] width 4 height 4
click at [259, 128] on icon "Remove Inv. in Progress" at bounding box center [260, 127] width 2 height 2
type textarea "x"
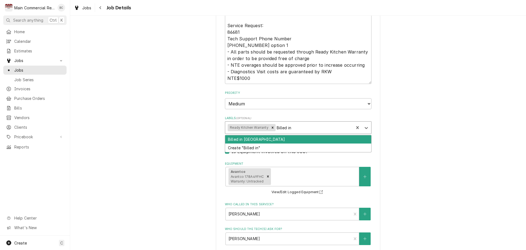
type input "Billed in"
click at [243, 144] on div "Billed in [GEOGRAPHIC_DATA]" at bounding box center [298, 139] width 146 height 8
type textarea "x"
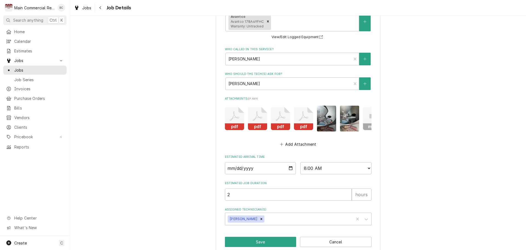
scroll to position [392, 0]
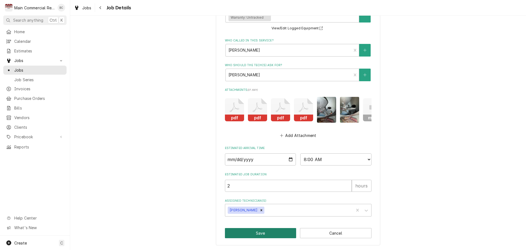
click at [269, 231] on button "Save" at bounding box center [261, 233] width 72 height 10
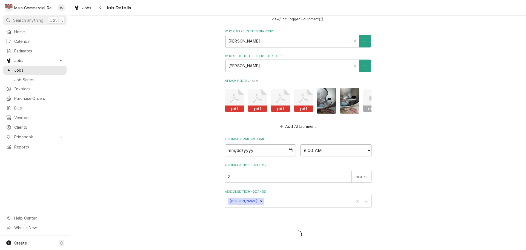
type textarea "x"
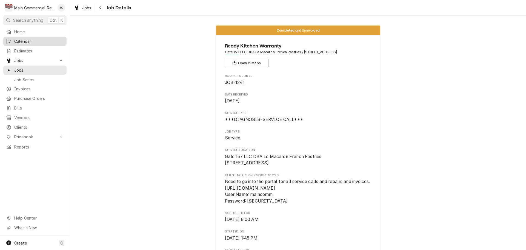
click at [28, 38] on span "Calendar" at bounding box center [39, 41] width 50 height 6
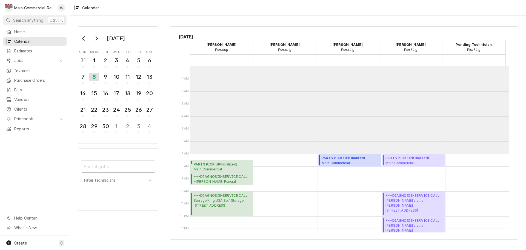
scroll to position [87, 0]
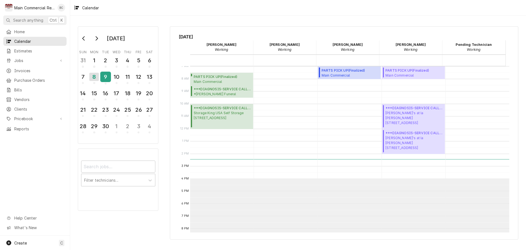
click at [105, 78] on div "9" at bounding box center [106, 76] width 10 height 9
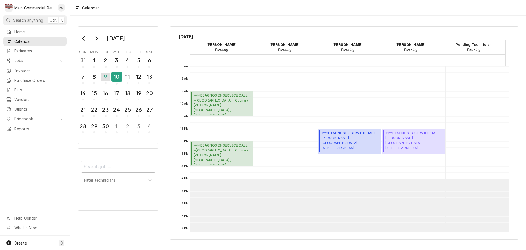
click at [118, 79] on div "10" at bounding box center [117, 76] width 10 height 9
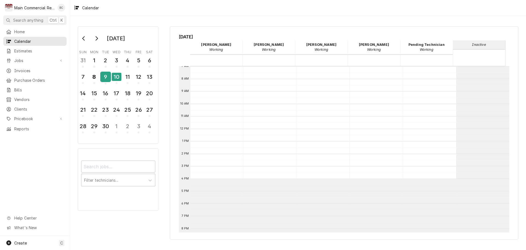
click at [110, 76] on div "9" at bounding box center [106, 76] width 10 height 9
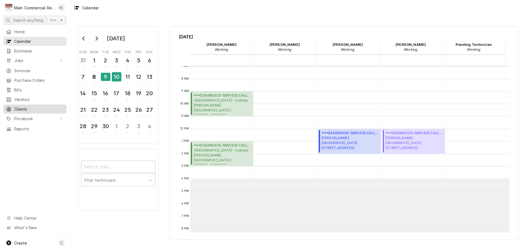
click at [21, 106] on span "Clients" at bounding box center [39, 109] width 50 height 6
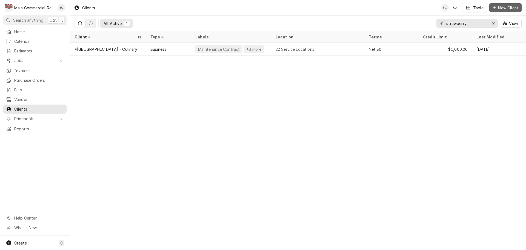
click at [508, 10] on span "New Client" at bounding box center [508, 8] width 22 height 6
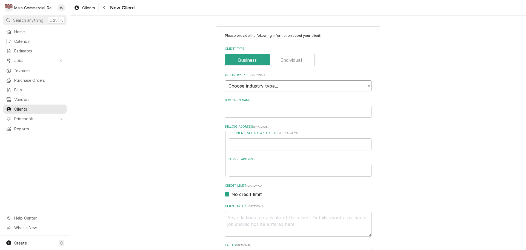
click at [278, 81] on select "Choose industry type... Residential Commercial Industrial Government" at bounding box center [298, 85] width 147 height 11
select select "2"
click at [225, 80] on select "Choose industry type... Residential Commercial Industrial Government" at bounding box center [298, 85] width 147 height 11
click at [273, 111] on input "Business Name" at bounding box center [298, 111] width 147 height 12
type textarea "x"
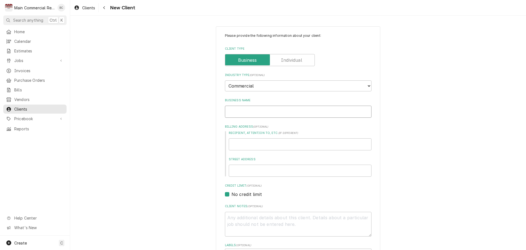
type input "T"
type textarea "x"
type input "Th"
type textarea "x"
type input "The"
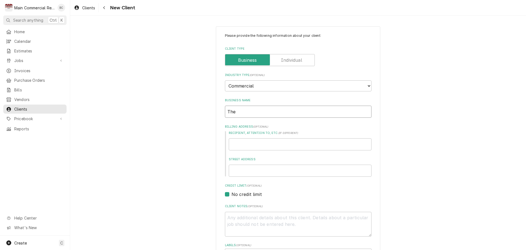
type textarea "x"
type input "Then"
type textarea "x"
type input "Then"
type textarea "x"
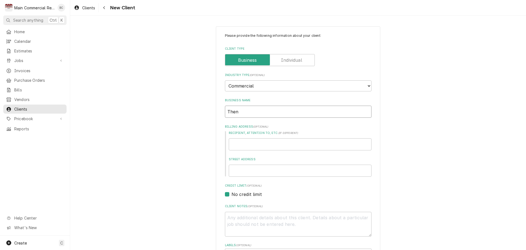
type input "Then C"
type textarea "x"
type input "Then"
type textarea "x"
type input "Then"
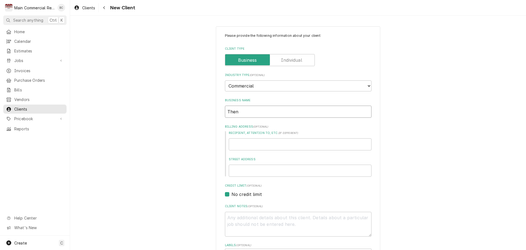
type textarea "x"
type input "Then"
type textarea "x"
type input "Then"
type textarea "x"
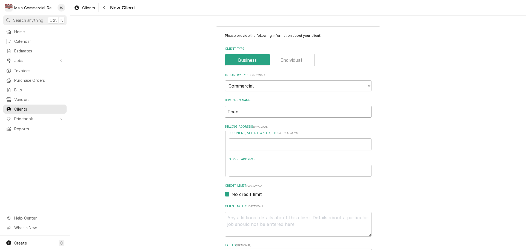
type input "The"
type textarea "x"
type input "The"
type textarea "x"
type input "The C"
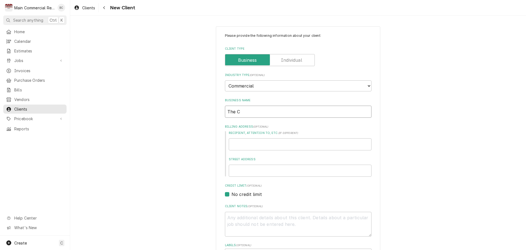
type textarea "x"
type input "The Ce"
type textarea "x"
type input "The Cer"
type textarea "x"
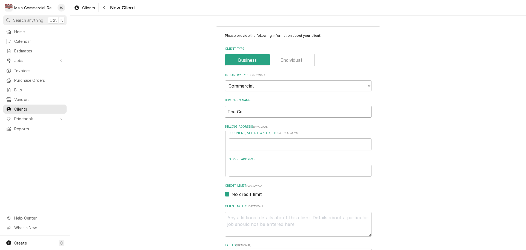
type input "The Cek"
type textarea "x"
type input "The Cekn"
type textarea "x"
type input "The Ceknt"
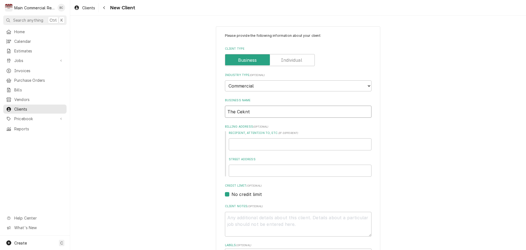
type textarea "x"
type input "The Cekn"
type textarea "x"
type input "The Cek"
type textarea "x"
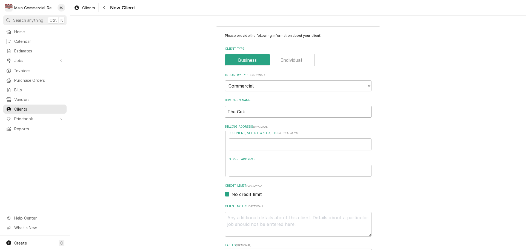
type input "The Ce"
type textarea "x"
type input "The Cen"
type textarea "x"
type input "The Cent"
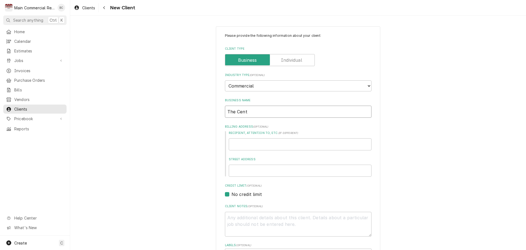
type textarea "x"
type input "The Centr"
type textarea "x"
type input "The Centre"
type textarea "x"
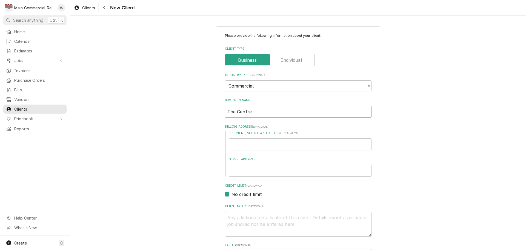
type input "The Centre"
type textarea "x"
type input "The Centre C"
type textarea "x"
type input "The Centre Cl"
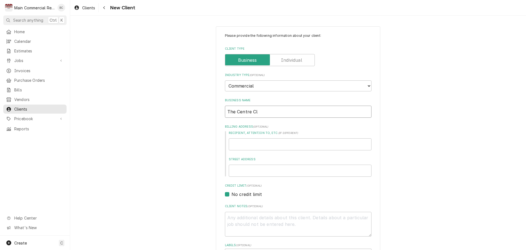
type textarea "x"
type input "The Centre Clu"
type textarea "x"
type input "The Centre Club"
click at [252, 215] on textarea "Client Notes ( optional )" at bounding box center [298, 224] width 147 height 25
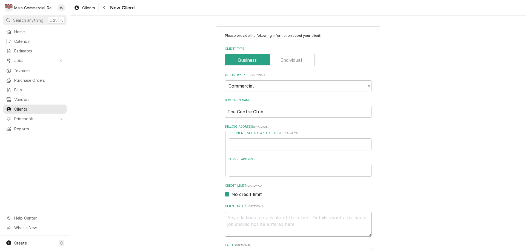
type textarea "x"
type textarea "P"
type textarea "x"
type textarea "Pa"
type textarea "x"
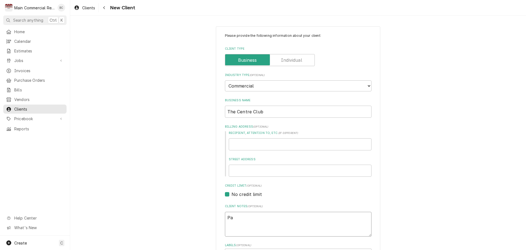
type textarea "Par"
type textarea "x"
type textarea "Part"
type textarea "x"
type textarea "Part"
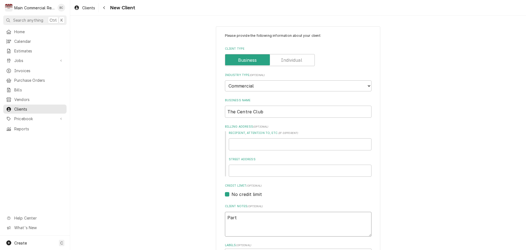
type textarea "x"
type textarea "Part o"
type textarea "x"
type textarea "Part of"
type textarea "x"
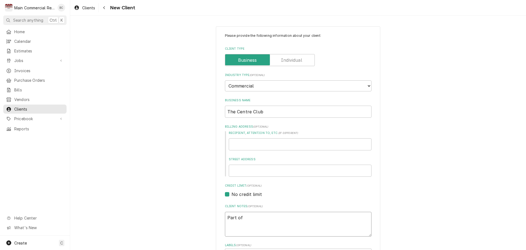
type textarea "Part of"
type textarea "x"
type textarea "Part of I"
type textarea "x"
type textarea "Part of In"
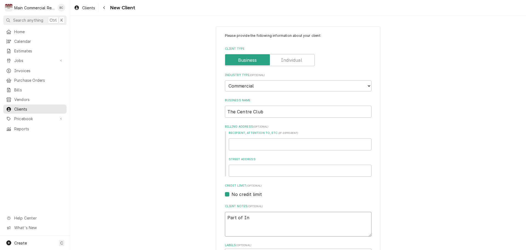
type textarea "x"
type textarea "Part of Inv"
type textarea "x"
type textarea "Part of Invo"
type textarea "x"
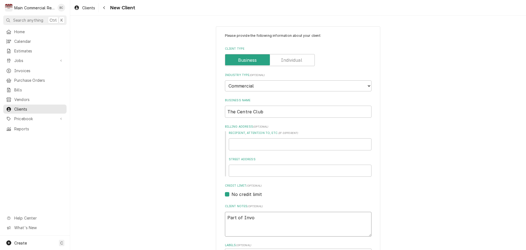
type textarea "Part of Invoi"
type textarea "x"
type textarea "Part of Invoic"
type textarea "x"
type textarea "Part of Invoi"
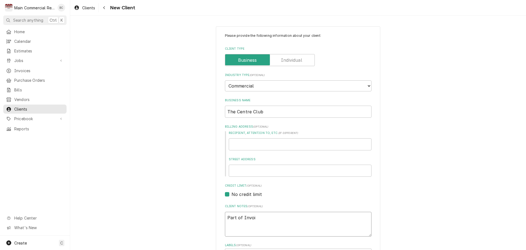
type textarea "x"
type textarea "Part of Invo"
type textarea "x"
type textarea "Part of Inv"
type textarea "x"
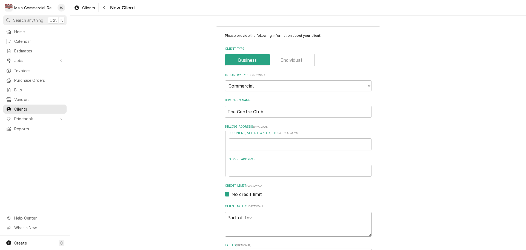
type textarea "Part of Invi"
type textarea "x"
type textarea "Part of Invit"
type textarea "x"
type textarea "Part of Invite"
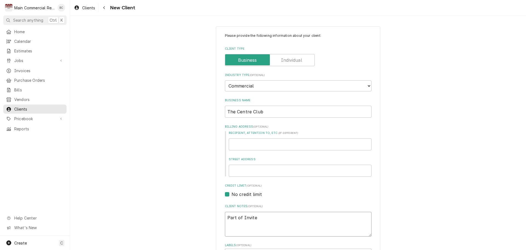
type textarea "x"
type textarea "Part of Invited"
type textarea "x"
type textarea "Part of Invited"
type textarea "x"
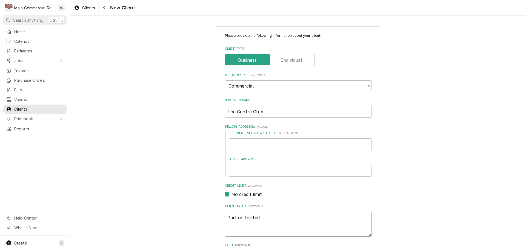
type textarea "Part of Invited C"
type textarea "x"
type textarea "Part of Invited Cl"
type textarea "x"
type textarea "Part of Invited Clu"
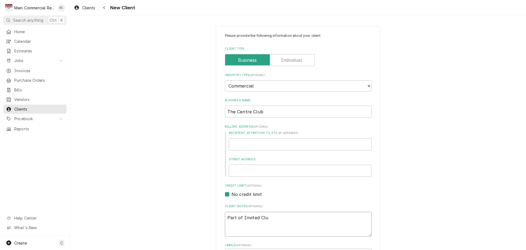
type textarea "x"
type textarea "Part of Invited Club"
type textarea "x"
type textarea "Part of Invited Clubs"
type textarea "x"
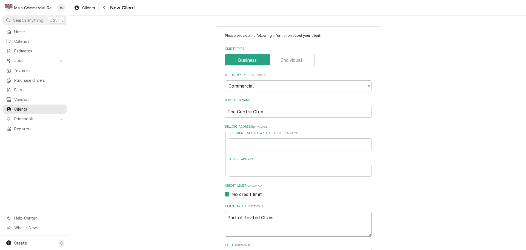
type textarea "Part of Invited Clubs"
type textarea "x"
type textarea "Part of Invited Clubs ("
type textarea "x"
type textarea "Part of Invited Clubs (h"
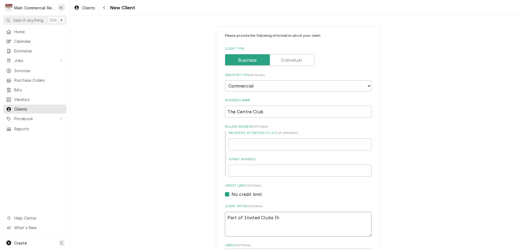
type textarea "x"
type textarea "Part of Invited Clubs (he"
type textarea "x"
type textarea "Part of Invited Clubs (her"
type textarea "x"
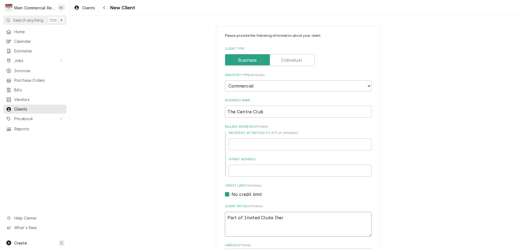
type textarea "Part of Invited Clubs (he"
type textarea "x"
type textarea "Part of Invited Clubs (h"
type textarea "x"
type textarea "Part of Invited Clubs ("
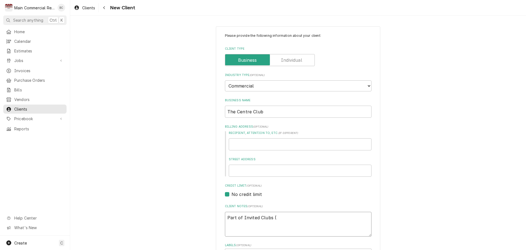
type textarea "x"
type textarea "Part of Invited Clubs (H"
type textarea "x"
type textarea "Part of Invited Clubs (He"
type textarea "x"
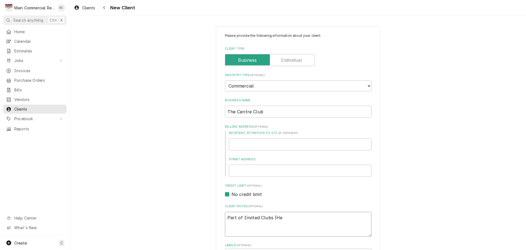
type textarea "Part of Invited Clubs (Her"
type textarea "x"
type textarea "Part of Invited Clubs (Heri"
type textarea "x"
type textarea "Part of Invited Clubs (Herit"
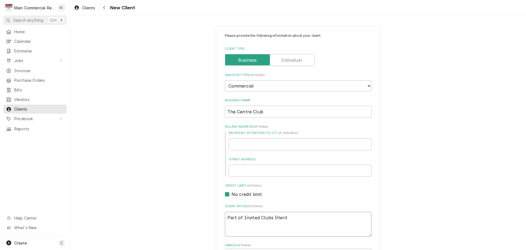
type textarea "x"
type textarea "Part of Invited Clubs (Herita"
type textarea "x"
type textarea "Part of Invited Clubs (Heritag"
type textarea "x"
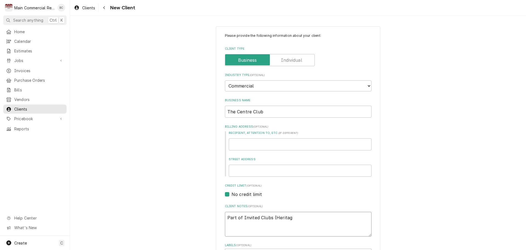
type textarea "Part of Invited Clubs (Heritage"
type textarea "x"
type textarea "Part of Invited Clubs (Heritage"
type textarea "x"
type textarea "Part of Invited Clubs (Heritage P"
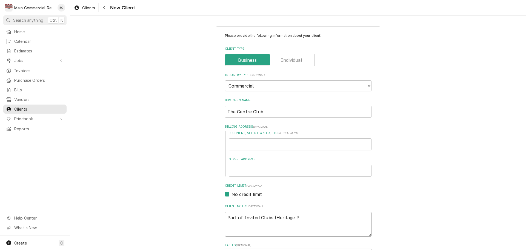
type textarea "x"
type textarea "Part of Invited Clubs (Heritage Pi"
type textarea "x"
type textarea "Part of Invited Clubs (Heritage Pin"
type textarea "x"
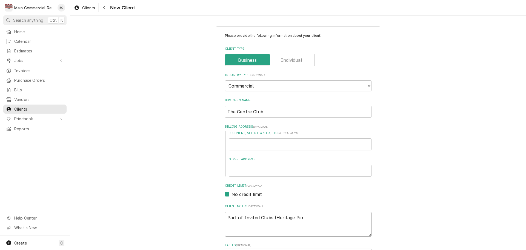
type textarea "Part of Invited Clubs (Heritage Pine"
type textarea "x"
type textarea "Part of Invited Clubs (Heritage Pines"
type textarea "x"
type textarea "Part of Invited Clubs (Heritage Pine"
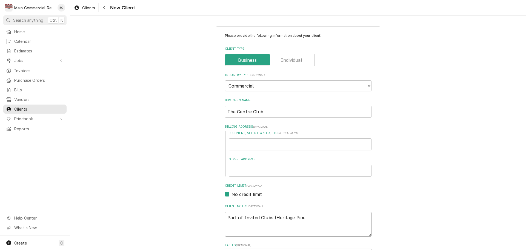
type textarea "x"
type textarea "Part of Invited Clubs (Heritage Pin"
type textarea "x"
type textarea "Part of Invited Clubs (Heritage Pi"
type textarea "x"
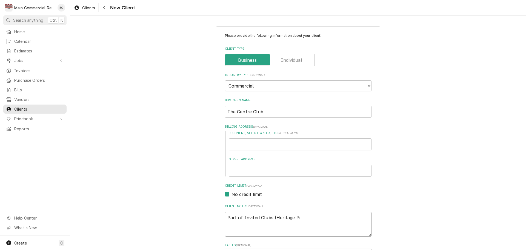
type textarea "Part of Invited Clubs (Heritage P"
type textarea "x"
type textarea "Part of Invited Clubs (Heritage"
type textarea "x"
type textarea "Part of Invited Clubs (Heritag"
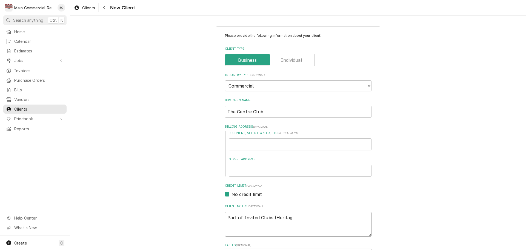
type textarea "x"
type textarea "Part of Invited Clubs (Herita"
type textarea "x"
type textarea "Part of Invited Clubs (Herit"
type textarea "x"
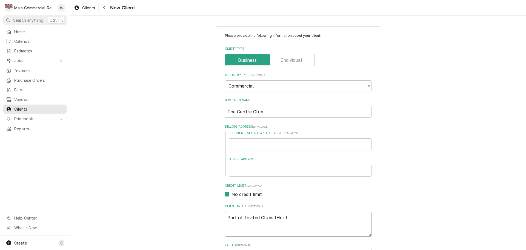
type textarea "Part of Invited Clubs (Heri"
type textarea "x"
type textarea "Part of Invited Clubs (Her"
type textarea "x"
type textarea "Part of Invited Clubs (He"
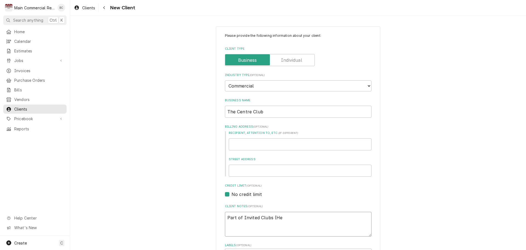
type textarea "x"
type textarea "Part of Invited Clubs (H"
type textarea "x"
type textarea "Part of Invited Clubs (Hu"
type textarea "x"
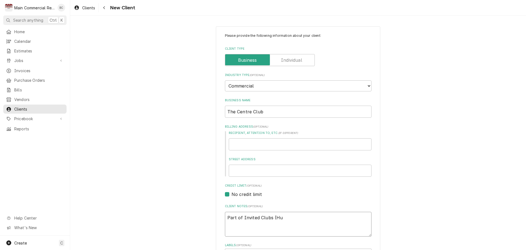
type textarea "Part of Invited Clubs (Hun"
type textarea "x"
type textarea "Part of Invited Clubs (Hunt"
type textarea "x"
type textarea "Part of Invited Clubs (Hunte"
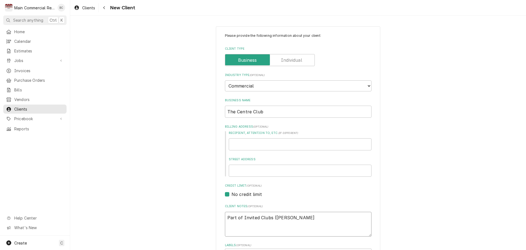
type textarea "x"
type textarea "Part of Invited Clubs (Hunter"
type textarea "x"
type textarea "Part of Invited Clubs (Hunter'"
type textarea "x"
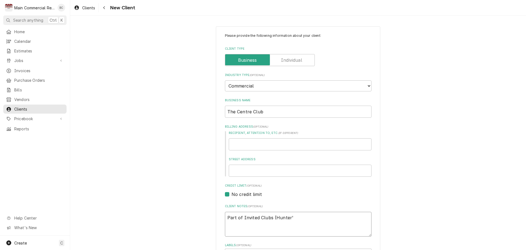
type textarea "Part of Invited Clubs (Hunter's"
type textarea "x"
type textarea "Part of Invited Clubs (Hunter's"
type textarea "x"
click at [242, 145] on input "Recipient, Attention To, etc. ( if different )" at bounding box center [300, 144] width 143 height 12
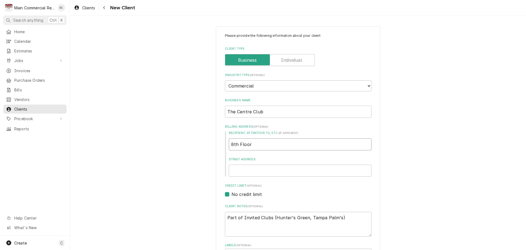
drag, startPoint x: 246, startPoint y: 140, endPoint x: 233, endPoint y: 141, distance: 13.2
click at [233, 141] on input "8th Floor" at bounding box center [300, 144] width 143 height 12
click at [254, 171] on input "Street Address" at bounding box center [300, 170] width 143 height 12
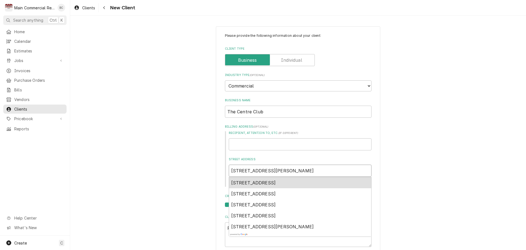
click at [255, 177] on div "123 South West Shore Boulevard, Tampa, FL, USA" at bounding box center [300, 182] width 142 height 11
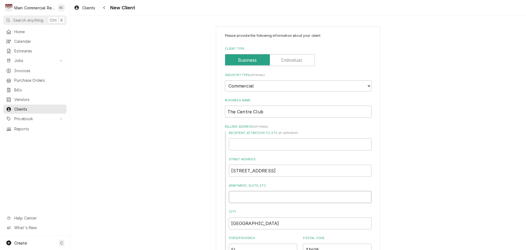
click at [250, 197] on input "Apartment, Suite, etc." at bounding box center [300, 197] width 143 height 12
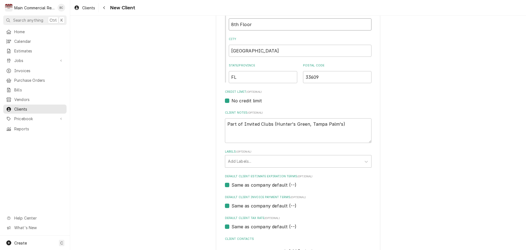
scroll to position [192, 0]
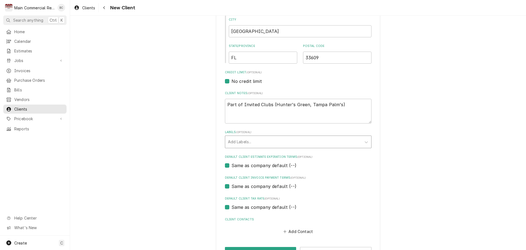
click at [326, 146] on div "Labels" at bounding box center [293, 142] width 131 height 10
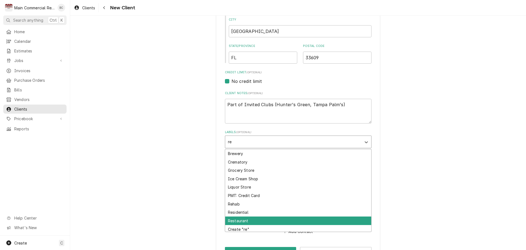
click at [236, 221] on div "Restaurant" at bounding box center [298, 220] width 146 height 8
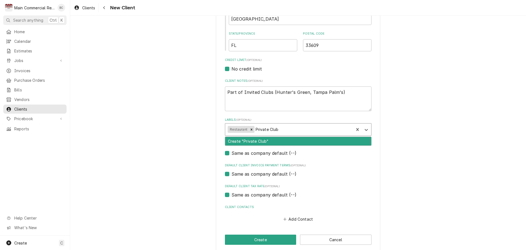
scroll to position [211, 0]
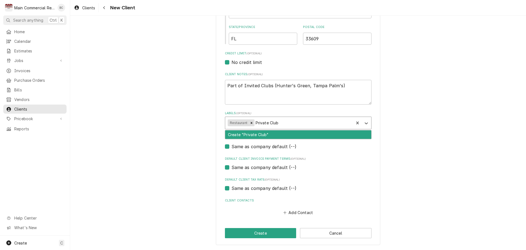
click at [253, 135] on div "Create "Private Club"" at bounding box center [298, 134] width 146 height 8
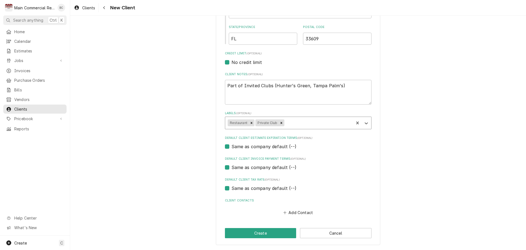
click at [344, 186] on div "Same as company default (--)" at bounding box center [298, 188] width 147 height 7
click at [258, 232] on button "Create" at bounding box center [261, 233] width 72 height 10
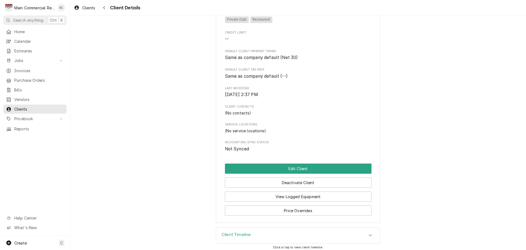
scroll to position [119, 0]
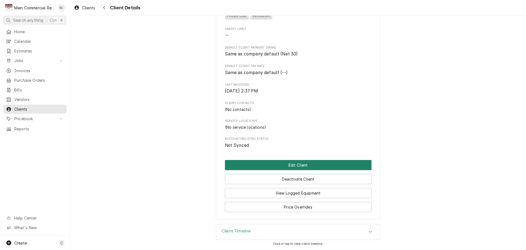
click at [297, 164] on button "Edit Client" at bounding box center [298, 165] width 147 height 10
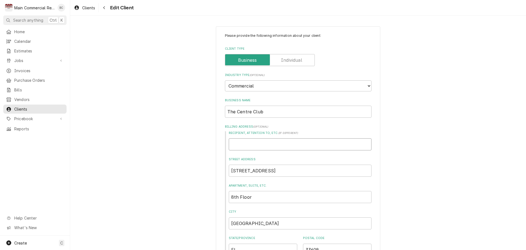
click at [246, 141] on input "Recipient, Attention To, etc. ( if different )" at bounding box center [300, 144] width 143 height 12
type textarea "x"
type input "T"
type textarea "x"
type input "Th"
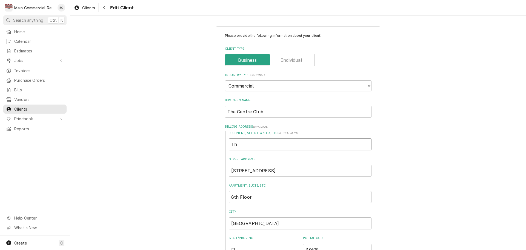
type textarea "x"
type input "The"
type textarea "x"
type input "The"
type textarea "x"
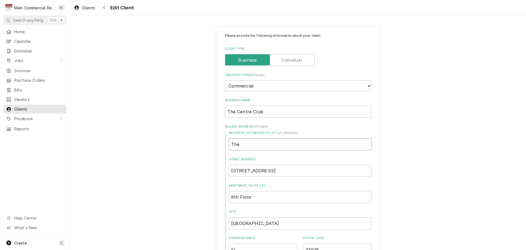
type input "The C"
type textarea "x"
type input "The Ce"
type textarea "x"
type input "The Cet"
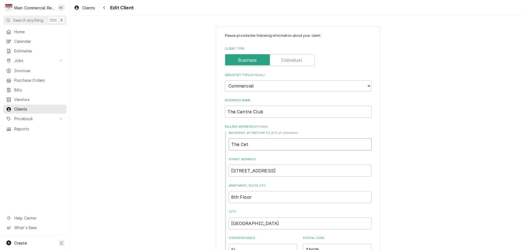
type textarea "x"
type input "The Cetr"
type textarea "x"
type input "The Cet"
type textarea "x"
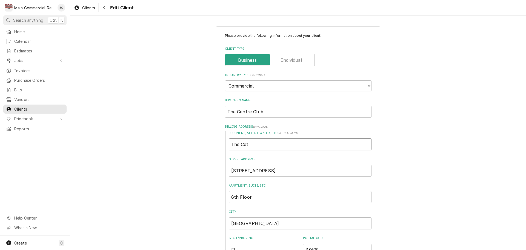
type input "The Ce"
type textarea "x"
type input "The Cen"
type textarea "x"
type input "The Cent"
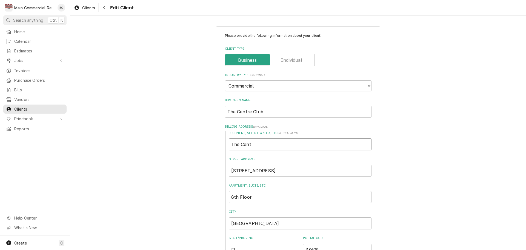
type textarea "x"
type input "The Centr"
type textarea "x"
type input "The Centre"
type textarea "x"
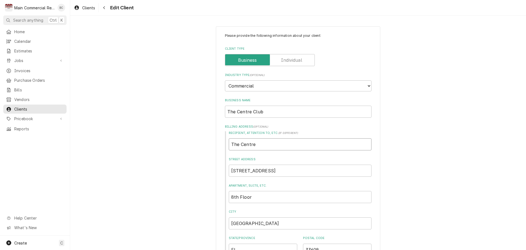
type input "The Centre"
type textarea "x"
type input "The Centre C"
type textarea "x"
type input "The Centre Cl"
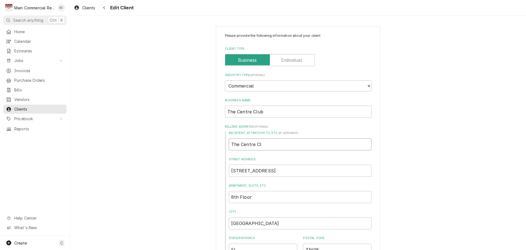
type textarea "x"
type input "The Centre Clu"
type textarea "x"
type input "The Centre Club"
type textarea "x"
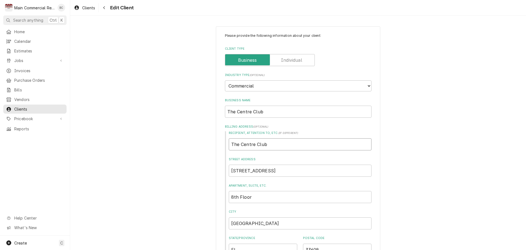
type input "The Centre Club,"
type textarea "x"
type input "The Centre Club"
type textarea "x"
type input "The Centre Club"
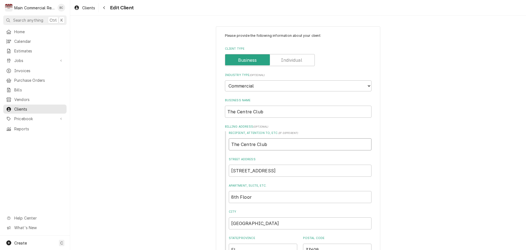
type textarea "x"
type input "The Centre Club b"
type textarea "x"
type input "The Centre Club by"
type textarea "x"
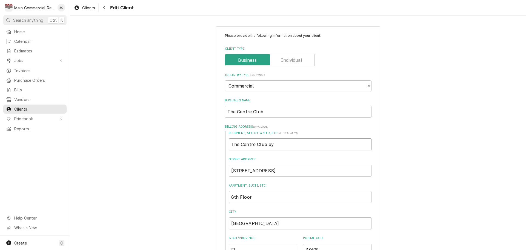
type input "The Centre Club by"
type textarea "x"
type input "The Centre Club by I"
type textarea "x"
type input "The Centre Club by In"
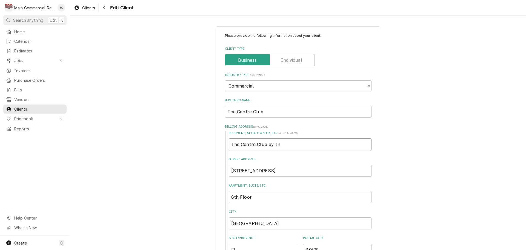
type textarea "x"
type input "The Centre Club by Inv"
type textarea "x"
type input "The Centre Club by Invo"
type textarea "x"
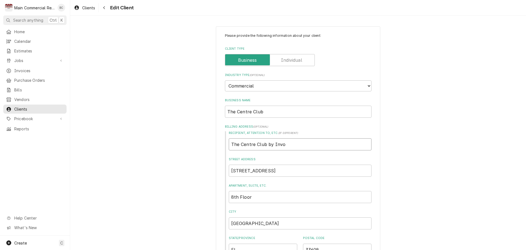
type input "The Centre Club by Inv"
type textarea "x"
type input "The Centre Club by Invi"
type textarea "x"
type input "The Centre Club by Invit"
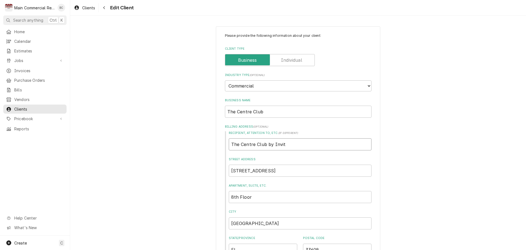
type textarea "x"
type input "The Centre Club by Invite"
type textarea "x"
type input "The Centre Club by Invited"
type textarea "x"
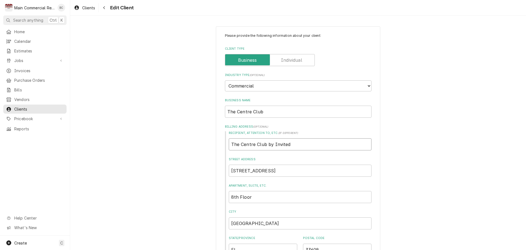
type input "The Centre Club by Invited C"
type textarea "x"
type input "The Centre Club by Invited Cl"
type textarea "x"
type input "The Centre Club by Invited Clu"
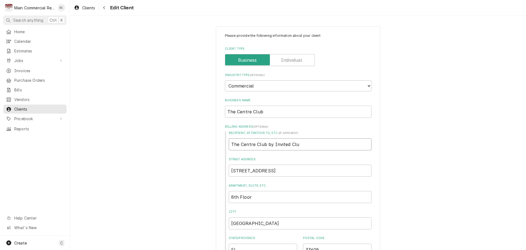
type textarea "x"
type input "The Centre Club by Invited Club"
type textarea "x"
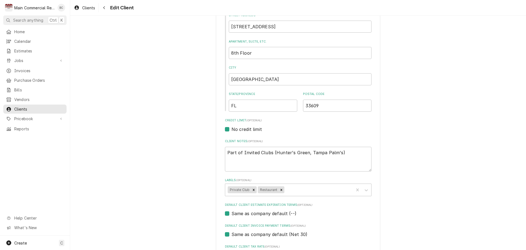
scroll to position [164, 0]
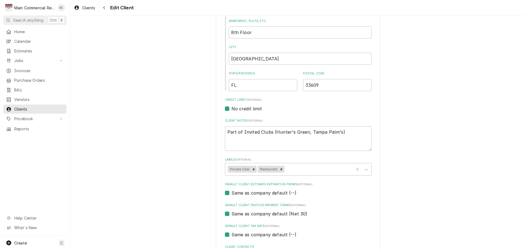
type input "The Centre Club by Invited Clubs"
click at [234, 106] on label "No credit limit" at bounding box center [247, 108] width 30 height 7
click at [234, 106] on input "No credit limit" at bounding box center [305, 111] width 147 height 12
checkbox input "false"
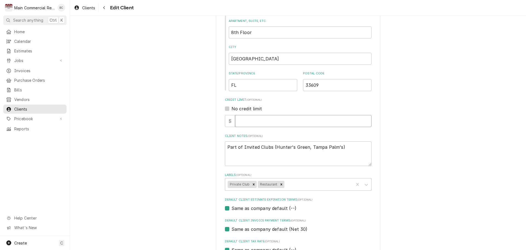
click at [241, 124] on input "Credit Limit" at bounding box center [303, 121] width 136 height 12
type textarea "x"
type input "1"
type textarea "x"
type input "10"
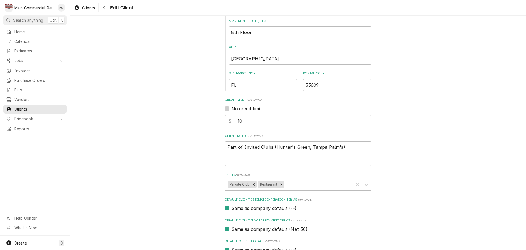
type textarea "x"
type input "100"
type textarea "x"
type input "1000"
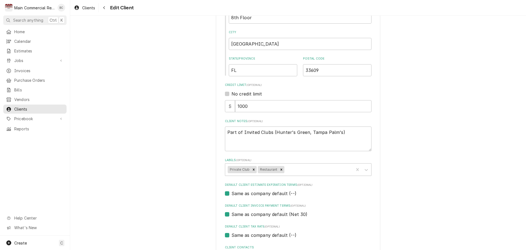
scroll to position [219, 0]
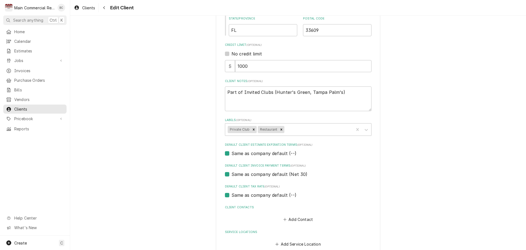
click at [232, 153] on label "Same as company default (--)" at bounding box center [264, 153] width 65 height 7
click at [232, 153] on input "Same as company default (--)" at bounding box center [305, 156] width 147 height 12
checkbox input "false"
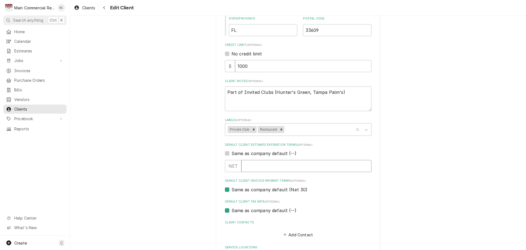
click at [265, 164] on input "Default Client Estimate Expiration Terms" at bounding box center [306, 166] width 130 height 12
type textarea "x"
type input "3"
type textarea "x"
type input "30"
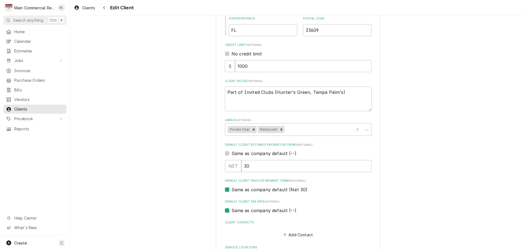
click at [335, 201] on label "Default Client Tax Rate (optional)" at bounding box center [298, 201] width 147 height 4
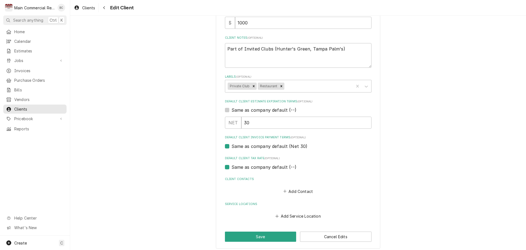
scroll to position [266, 0]
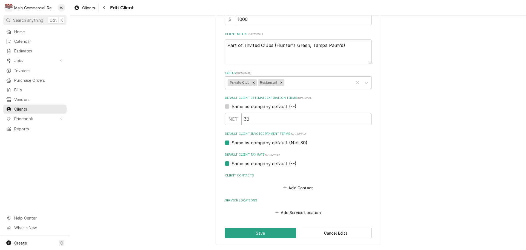
click at [235, 161] on label "Same as company default (--)" at bounding box center [264, 163] width 65 height 7
click at [235, 161] on input "Same as company default (--)" at bounding box center [305, 166] width 147 height 12
checkbox input "false"
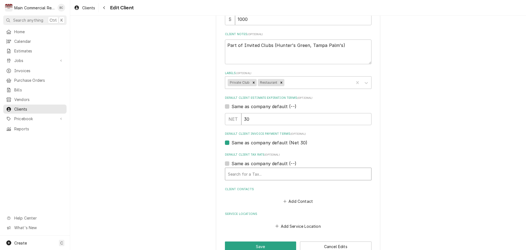
click at [238, 173] on div "Default Client Tax Rate" at bounding box center [298, 174] width 141 height 10
type textarea "x"
type input "h"
type textarea "x"
type input "hi"
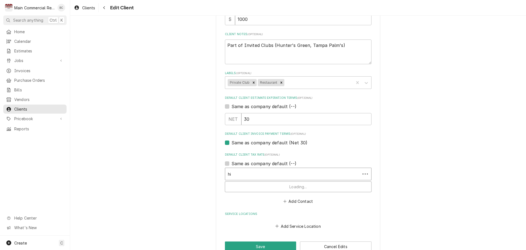
type textarea "x"
type input "hil"
type textarea "x"
type input "hill"
type textarea "x"
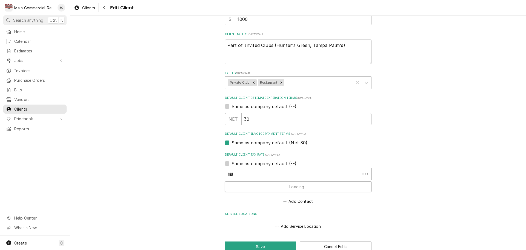
type input "hills"
type textarea "x"
type input "hillsb"
type textarea "x"
type input "hillsbo"
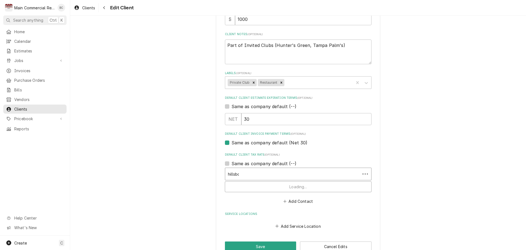
type textarea "x"
type input "hillsbou"
type textarea "x"
type input "hillsbour"
type textarea "x"
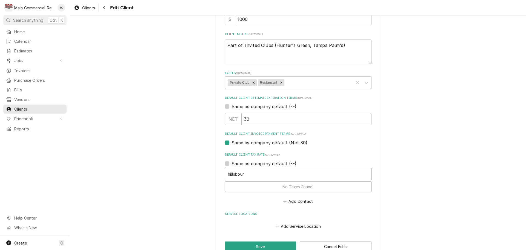
type input "hillsbou"
type textarea "x"
type input "hillsboug"
type textarea "x"
type input "hillsbough"
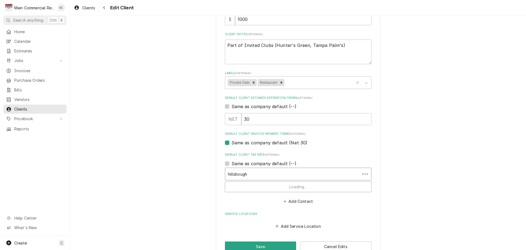
type textarea "x"
type input "hillsboug"
type textarea "x"
type input "hillsbou"
type textarea "x"
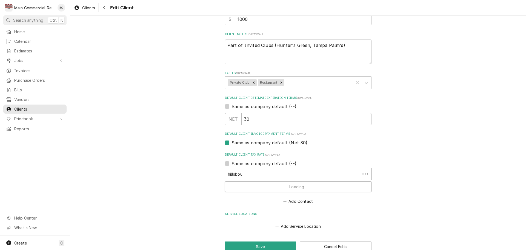
type input "hillsbo"
type textarea "x"
type input "hillsbor"
type textarea "x"
type input "hillsbo"
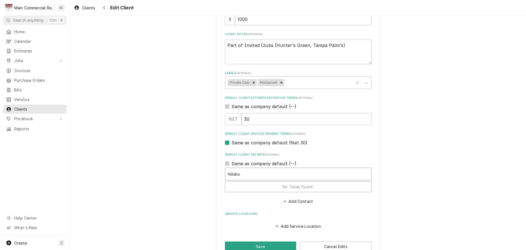
type textarea "x"
type input "hillsbor"
type textarea "x"
type input "hillsboro"
type textarea "x"
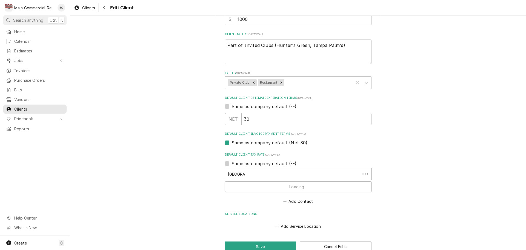
type input "hillsborou"
type textarea "x"
type input "hillsboroug"
type textarea "x"
type input "hillsborough"
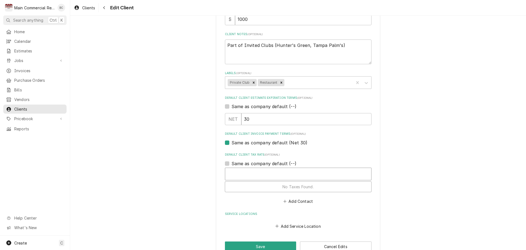
drag, startPoint x: 260, startPoint y: 172, endPoint x: 175, endPoint y: 179, distance: 84.9
click at [176, 179] on div "Please provide the following information about your client: Client Type Industr…" at bounding box center [298, 9] width 456 height 508
click at [289, 201] on button "Add Contact" at bounding box center [298, 201] width 32 height 8
type textarea "x"
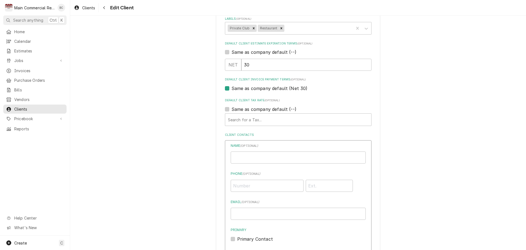
scroll to position [321, 0]
click at [246, 157] on input "Business Name" at bounding box center [298, 157] width 135 height 12
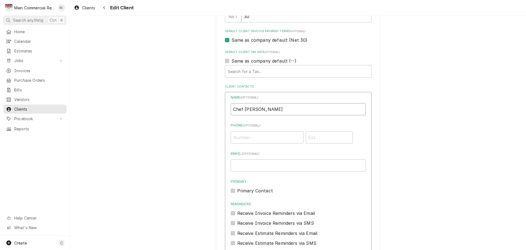
scroll to position [376, 0]
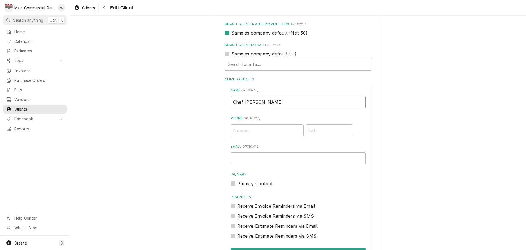
type input "Chef Greg Epperson"
click at [250, 132] on input "Phone ( optional )" at bounding box center [267, 130] width 73 height 12
type input "(615) 593-3555"
click at [279, 160] on input "Email ( optional )" at bounding box center [298, 158] width 135 height 12
type input "greg.epperson@invitedclubs.com"
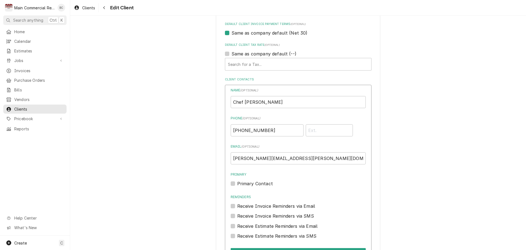
click at [237, 183] on label "Primary Contact" at bounding box center [255, 183] width 36 height 7
click at [237, 183] on input "Primary" at bounding box center [304, 186] width 135 height 12
checkbox input "true"
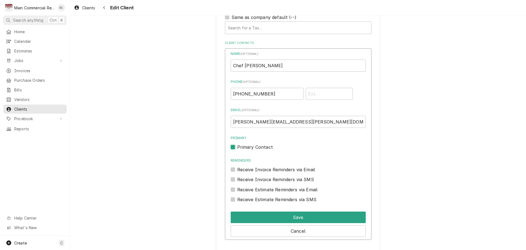
scroll to position [458, 0]
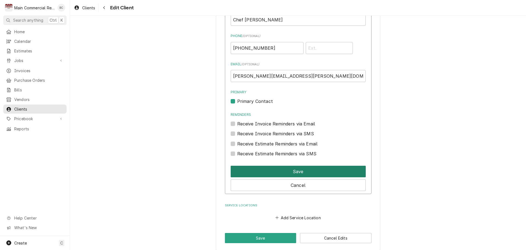
click at [297, 169] on button "Save" at bounding box center [298, 171] width 135 height 12
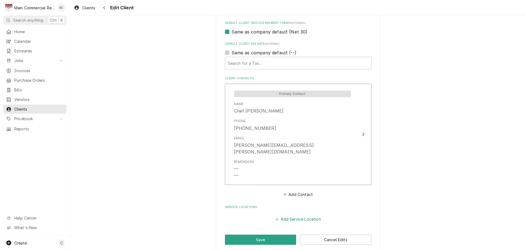
click at [297, 215] on button "Add Service Location" at bounding box center [298, 219] width 47 height 8
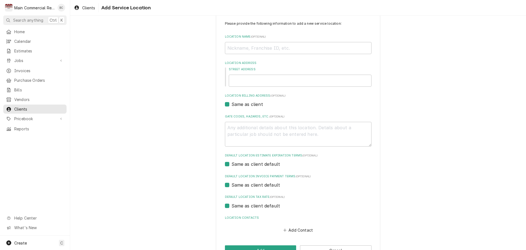
scroll to position [29, 0]
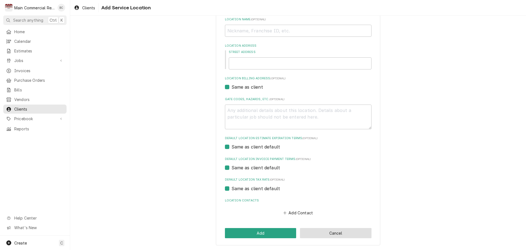
click at [336, 233] on button "Cancel" at bounding box center [336, 233] width 72 height 10
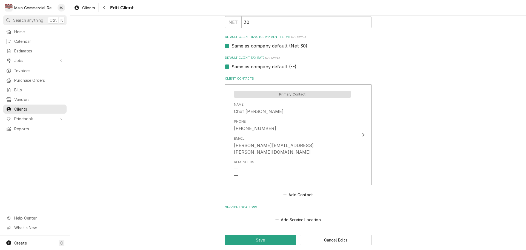
scroll to position [363, 0]
click at [306, 215] on button "Add Service Location" at bounding box center [298, 219] width 47 height 8
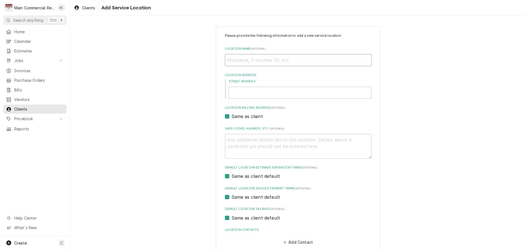
click at [244, 65] on input "Location Name ( optional )" at bounding box center [298, 60] width 147 height 12
drag, startPoint x: 442, startPoint y: 107, endPoint x: 451, endPoint y: 86, distance: 22.7
click at [442, 107] on div "Please provide the following information to add a new service location: Locatio…" at bounding box center [298, 150] width 456 height 258
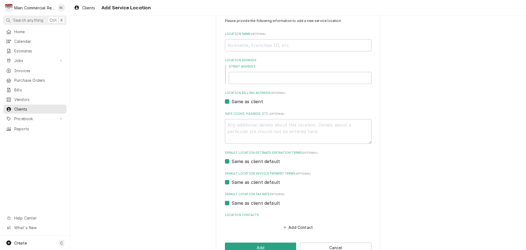
scroll to position [29, 0]
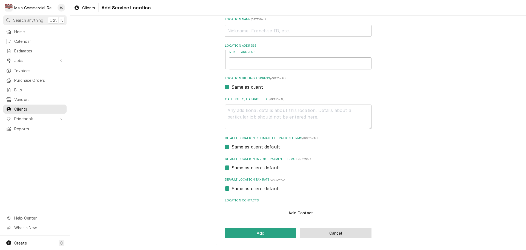
click at [351, 231] on button "Cancel" at bounding box center [336, 233] width 72 height 10
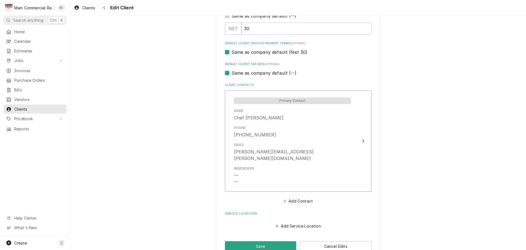
scroll to position [363, 0]
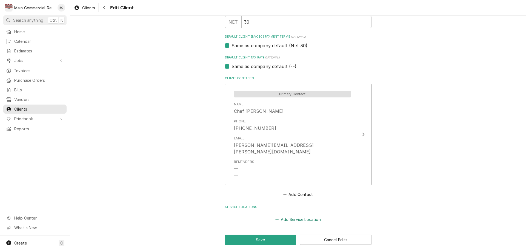
click at [293, 215] on button "Add Service Location" at bounding box center [298, 219] width 47 height 8
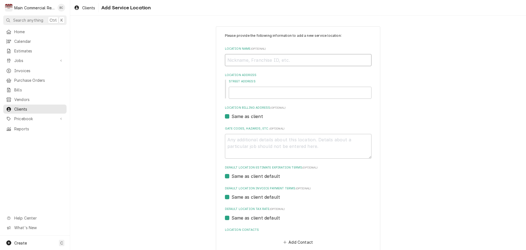
click at [256, 59] on input "Location Name ( optional )" at bounding box center [298, 60] width 147 height 12
type textarea "x"
type input "T"
type textarea "x"
type input "Th"
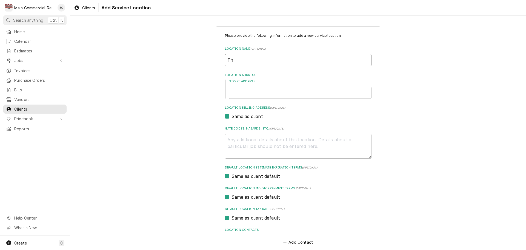
type textarea "x"
type input "The"
type textarea "x"
type input "The"
type textarea "x"
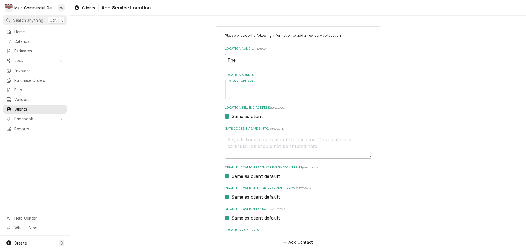
type input "The C"
type textarea "x"
type input "The Ce"
type textarea "x"
type input "The Cen"
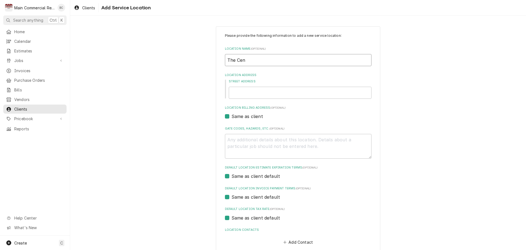
type textarea "x"
type input "The Cent"
type textarea "x"
type input "The Centr"
type textarea "x"
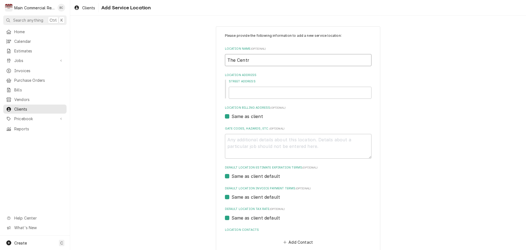
type input "The Centre"
type textarea "x"
type input "The Centre"
type textarea "x"
type input "The Centre C"
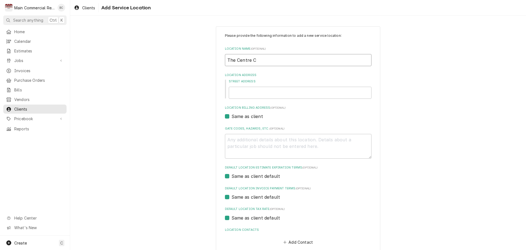
type textarea "x"
type input "The Centre Cl"
type textarea "x"
type input "The Centre Clu"
type textarea "x"
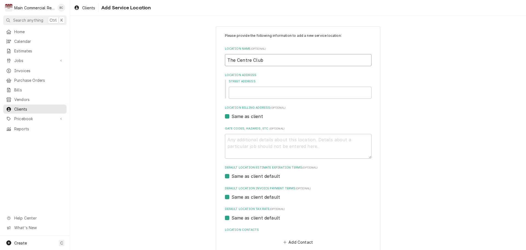
type input "The Centre Club"
type textarea "x"
type input "1"
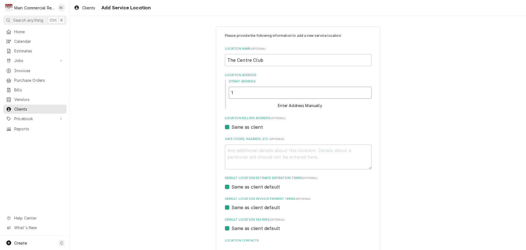
type textarea "x"
type input "12"
type textarea "x"
type input "123"
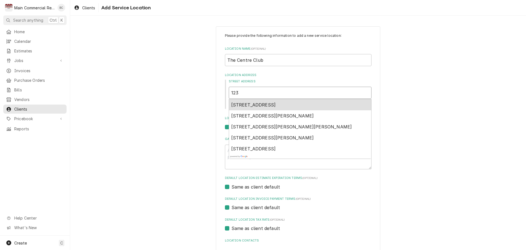
type textarea "x"
type input "123"
type textarea "x"
type input "123 s"
type textarea "x"
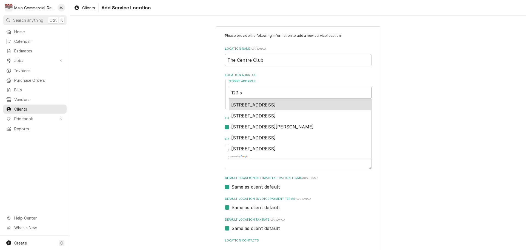
type input "123 s"
type textarea "x"
type input "123 s e"
type textarea "x"
type input "123 s es"
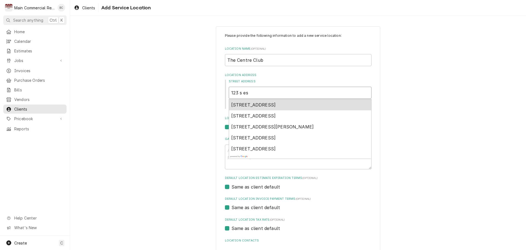
type textarea "x"
type input "123 s est"
type textarea "x"
type input "123 s es"
type textarea "x"
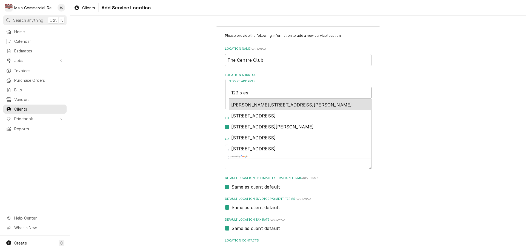
type input "123 s e"
type textarea "x"
type input "123 s"
type textarea "x"
type input "123 s e"
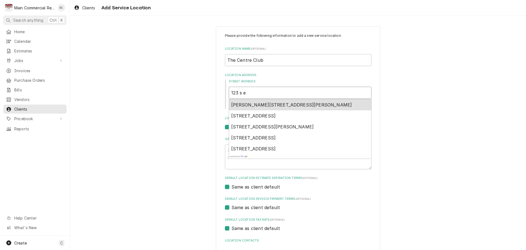
type textarea "x"
click at [276, 105] on span "123 South West Shore Boulevard, Tampa, FL, USA" at bounding box center [253, 104] width 45 height 5
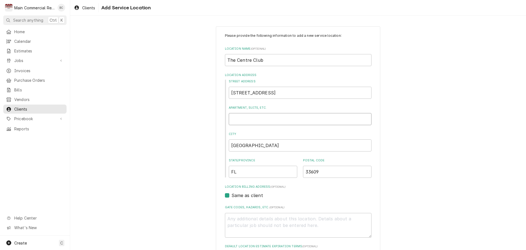
click at [265, 115] on input "Apartment, Suite, etc." at bounding box center [300, 119] width 143 height 12
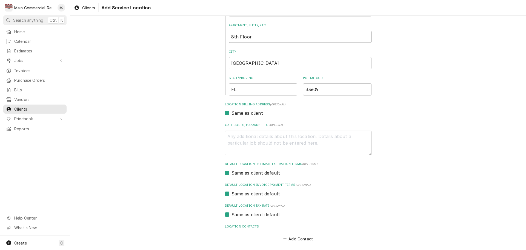
scroll to position [108, 0]
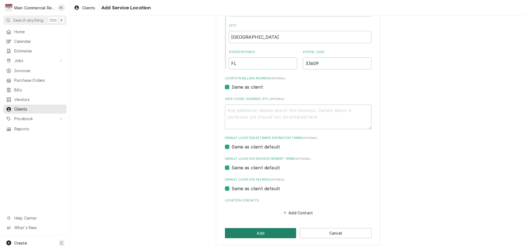
click at [269, 231] on button "Add" at bounding box center [261, 233] width 72 height 10
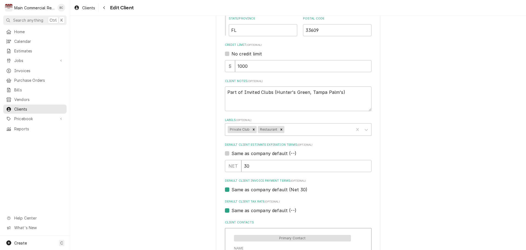
scroll to position [247, 0]
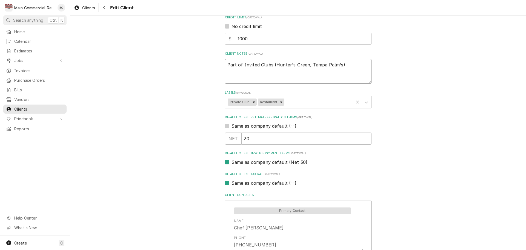
click at [346, 64] on textarea "Part of Invited Clubs (Hunter's Green, Tampa Palm's)" at bounding box center [298, 71] width 147 height 25
click at [19, 59] on span "Jobs" at bounding box center [34, 61] width 41 height 6
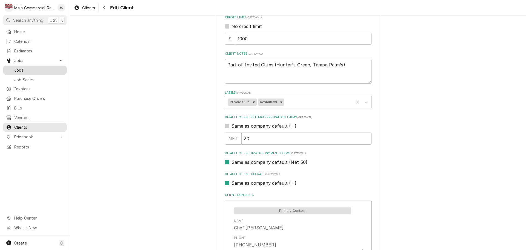
click at [19, 67] on span "Jobs" at bounding box center [39, 70] width 50 height 6
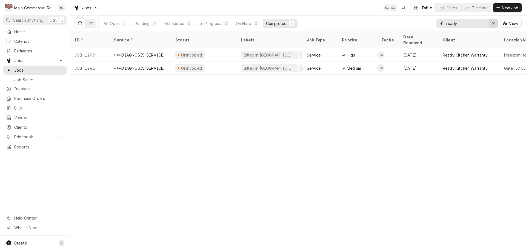
click at [496, 22] on div "Erase input" at bounding box center [493, 23] width 5 height 5
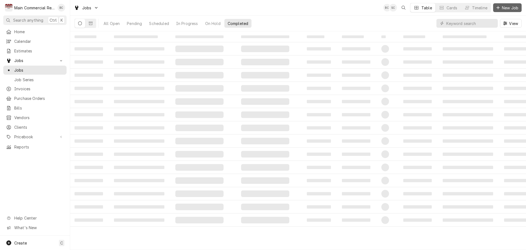
click at [502, 8] on span "New Job" at bounding box center [510, 8] width 19 height 6
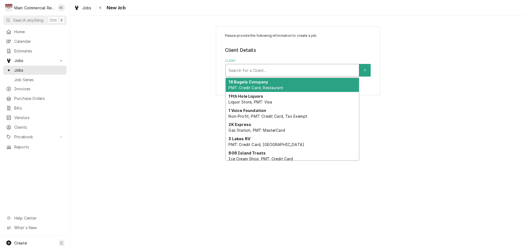
click at [233, 72] on div "Client" at bounding box center [293, 70] width 128 height 10
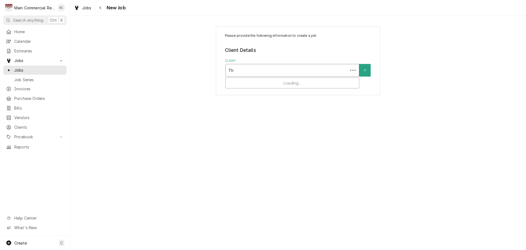
type input "T"
